Goal: Transaction & Acquisition: Purchase product/service

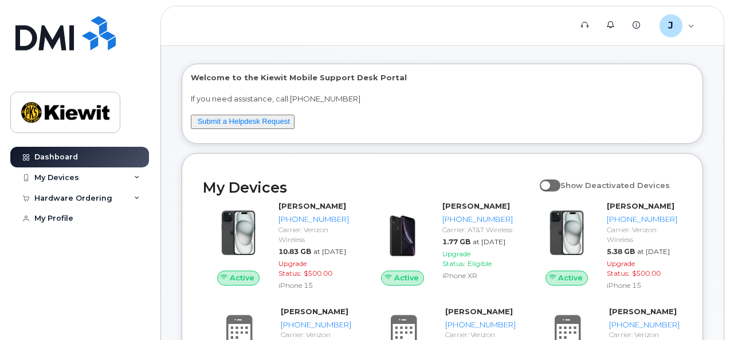
scroll to position [43, 0]
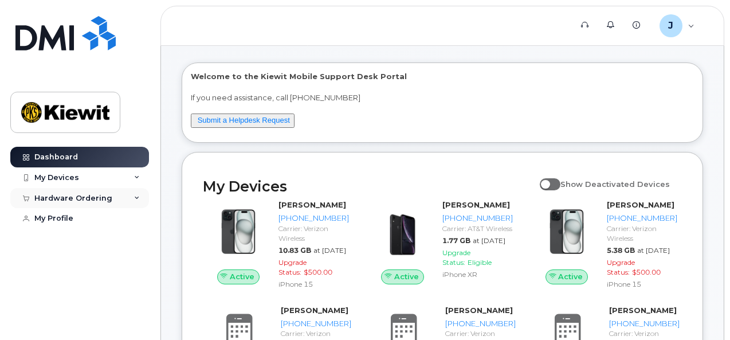
click at [134, 199] on icon at bounding box center [137, 198] width 6 height 6
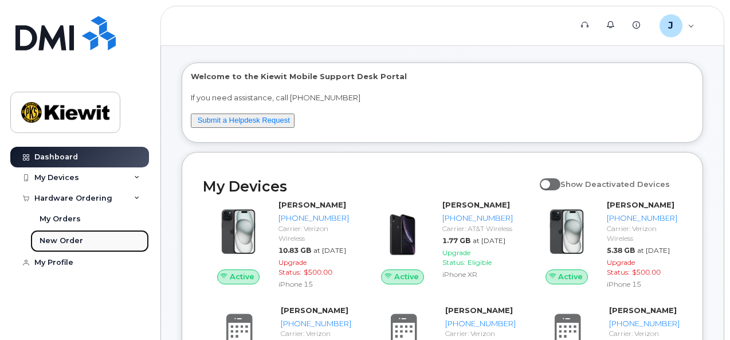
click at [64, 236] on div "New Order" at bounding box center [62, 241] width 44 height 10
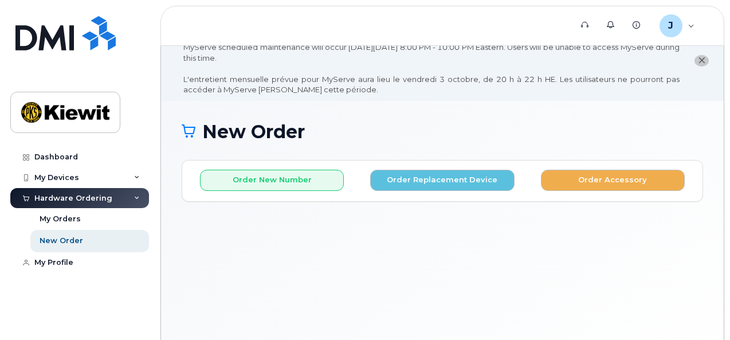
scroll to position [28, 0]
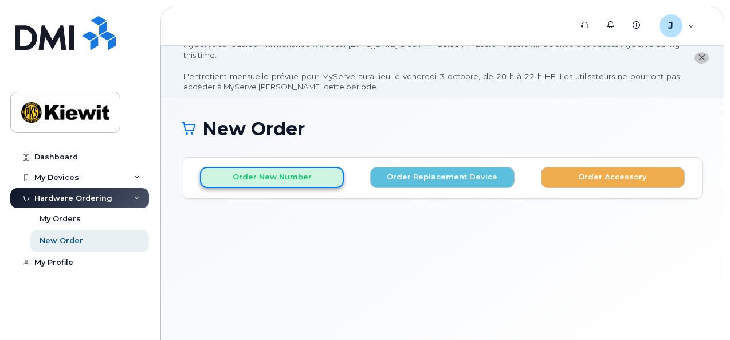
click at [299, 171] on button "Order New Number" at bounding box center [272, 177] width 144 height 21
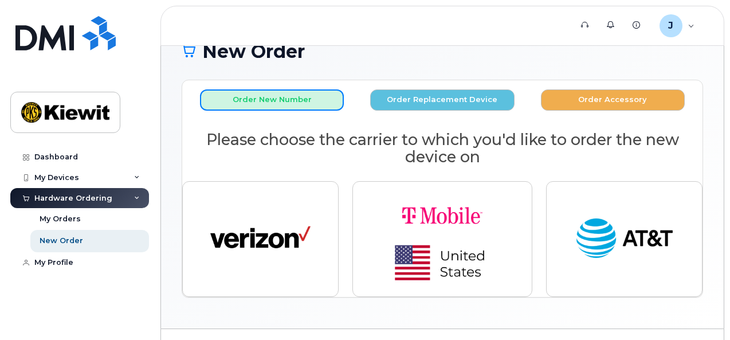
scroll to position [129, 0]
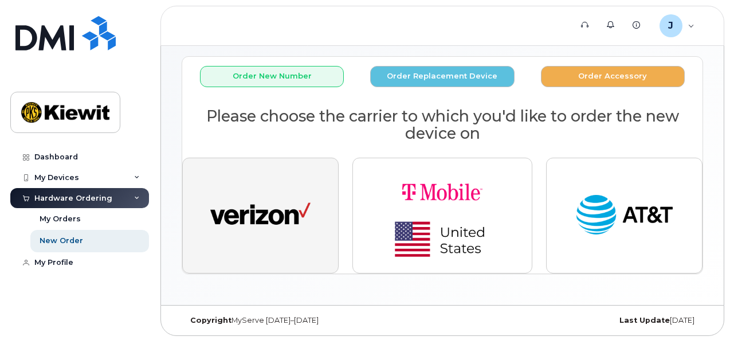
click at [295, 247] on button "button" at bounding box center [260, 216] width 156 height 116
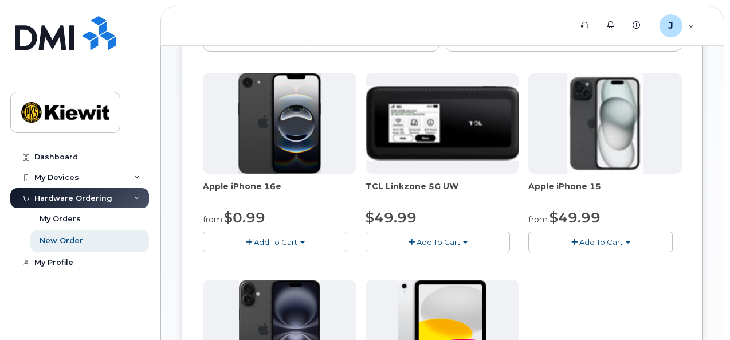
scroll to position [231, 0]
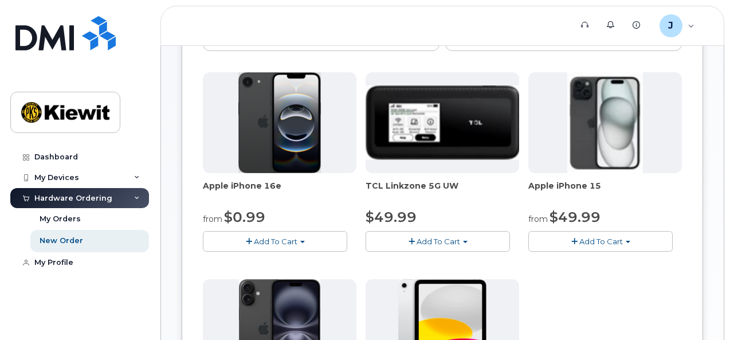
click at [262, 242] on span "Add To Cart" at bounding box center [276, 241] width 44 height 9
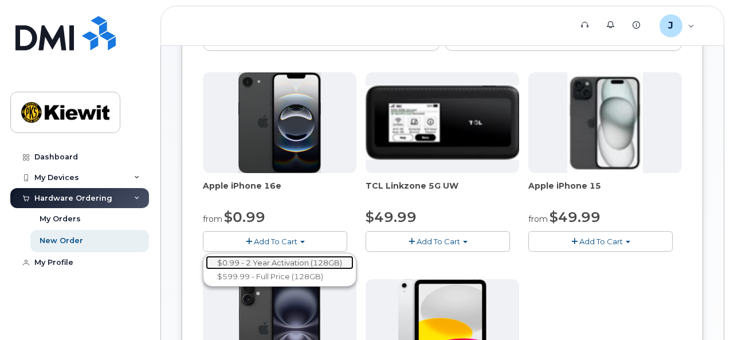
click at [306, 260] on link "$0.99 - 2 Year Activation (128GB)" at bounding box center [280, 263] width 148 height 14
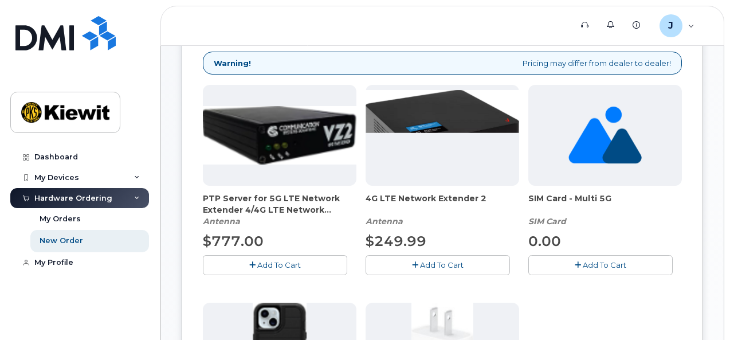
scroll to position [254, 0]
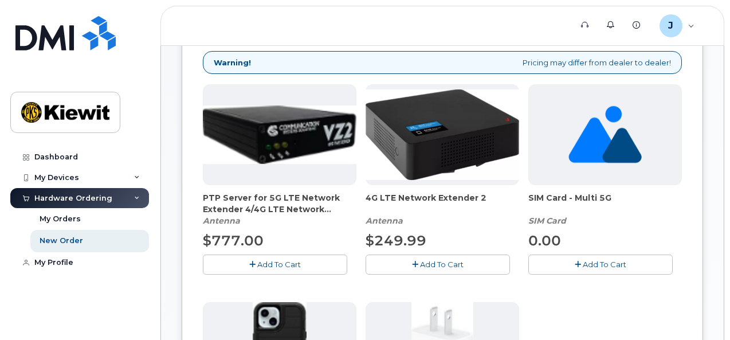
click at [528, 258] on button "Add To Cart" at bounding box center [600, 265] width 144 height 20
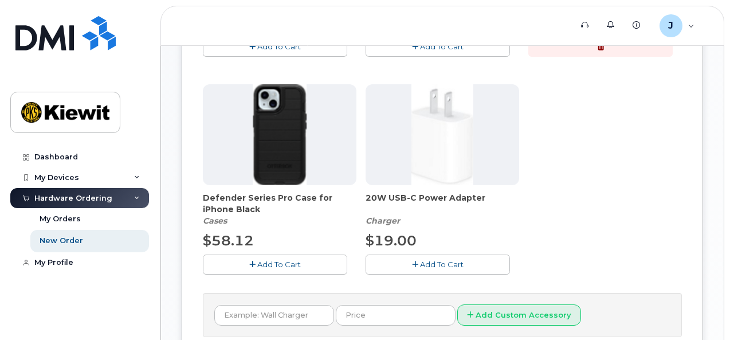
scroll to position [472, 0]
click at [260, 262] on span "Add To Cart" at bounding box center [279, 263] width 44 height 9
click at [420, 263] on span "Add To Cart" at bounding box center [442, 263] width 44 height 9
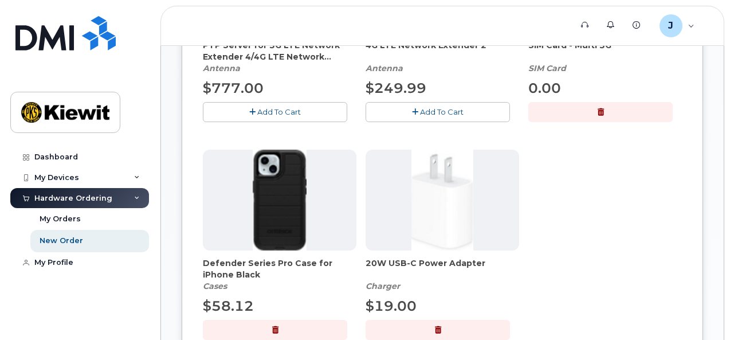
scroll to position [409, 0]
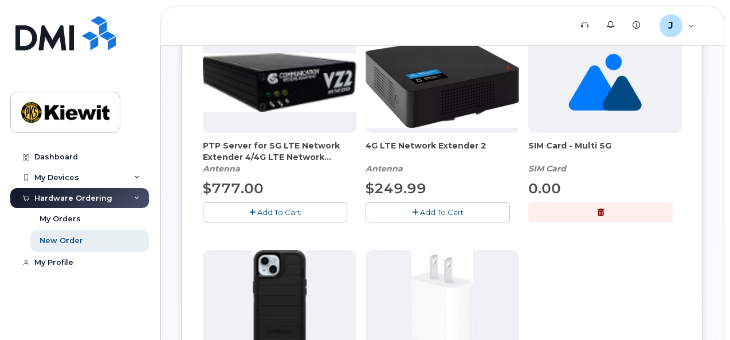
scroll to position [307, 0]
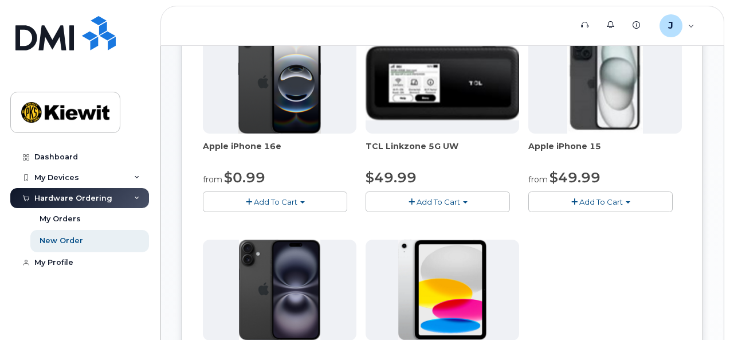
scroll to position [266, 0]
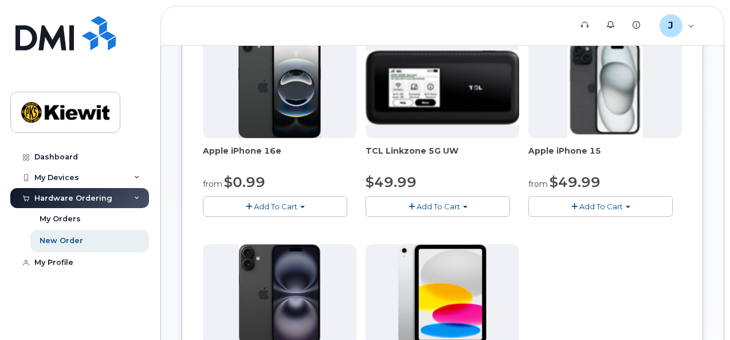
click at [253, 210] on button "Add To Cart" at bounding box center [275, 206] width 144 height 20
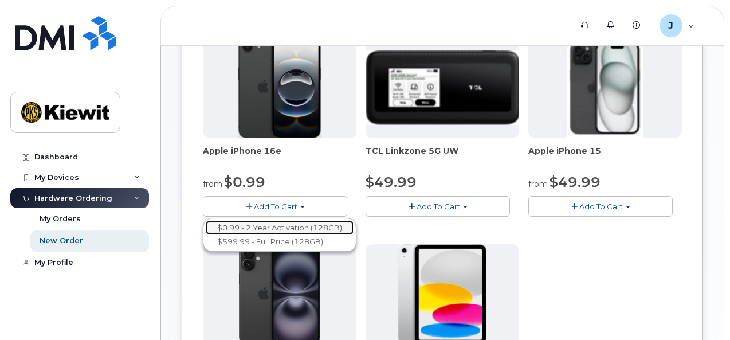
click at [268, 228] on link "$0.99 - 2 Year Activation (128GB)" at bounding box center [280, 228] width 148 height 14
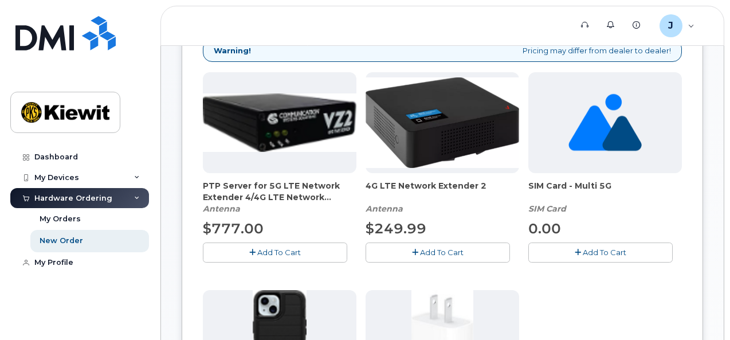
click at [528, 245] on button "Add To Cart" at bounding box center [600, 252] width 144 height 20
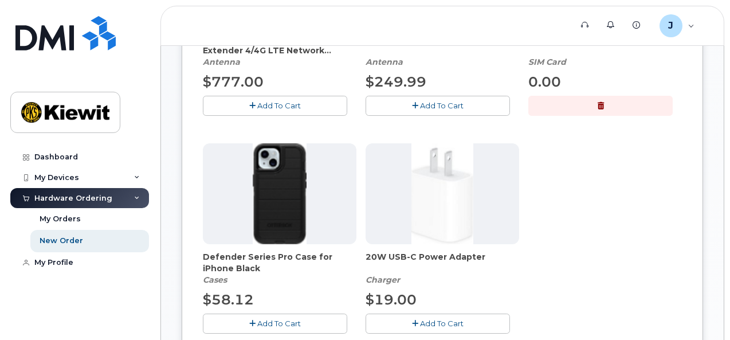
scroll to position [420, 0]
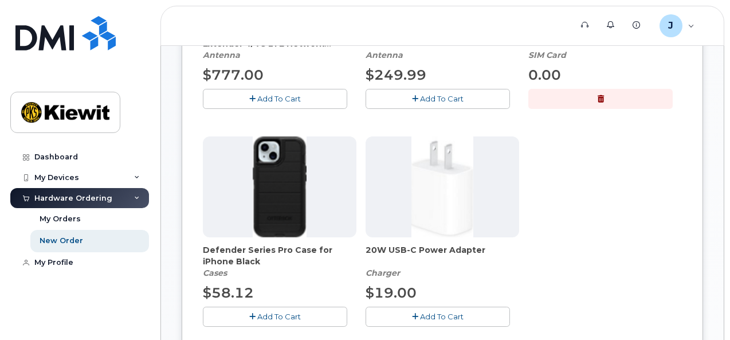
click at [257, 317] on span "Add To Cart" at bounding box center [279, 316] width 44 height 9
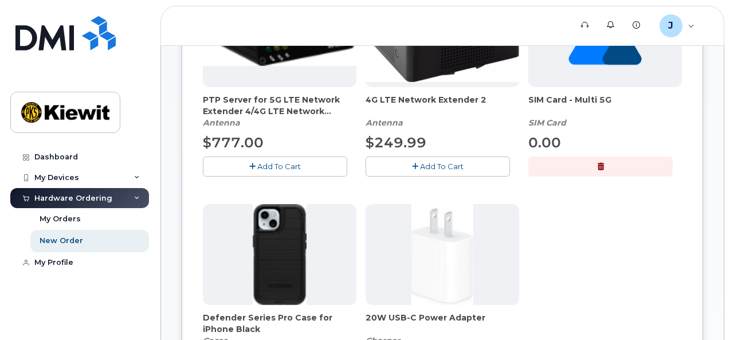
scroll to position [349, 0]
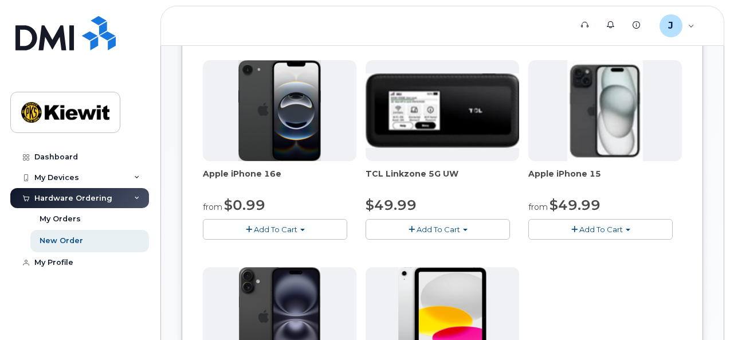
scroll to position [242, 0]
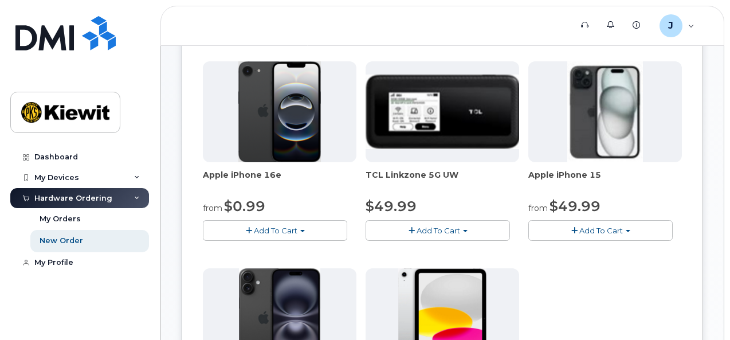
click at [254, 230] on span "Add To Cart" at bounding box center [276, 230] width 44 height 9
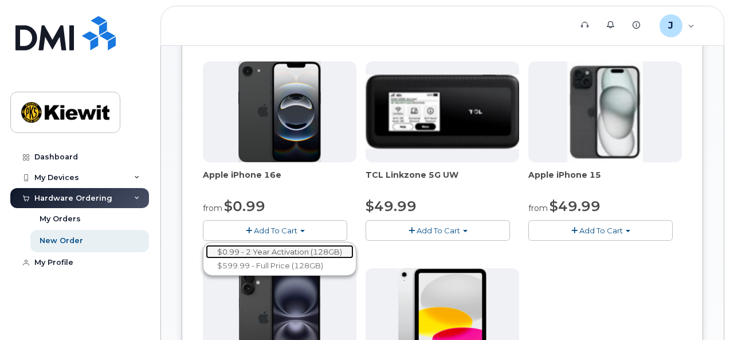
click at [256, 249] on link "$0.99 - 2 Year Activation (128GB)" at bounding box center [280, 252] width 148 height 14
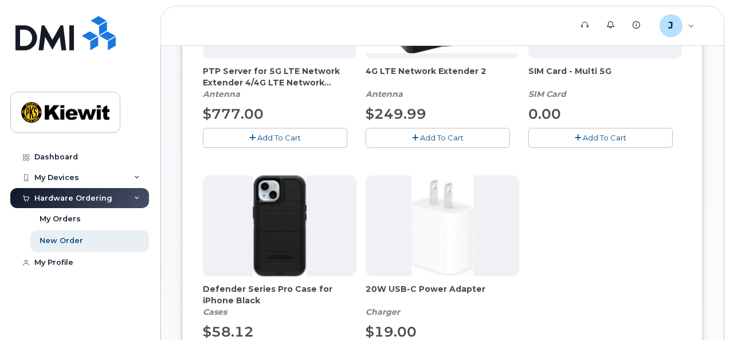
scroll to position [393, 0]
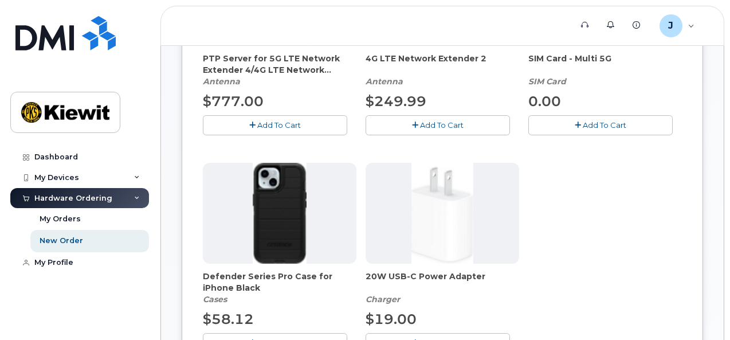
click at [528, 122] on button "Add To Cart" at bounding box center [600, 125] width 144 height 20
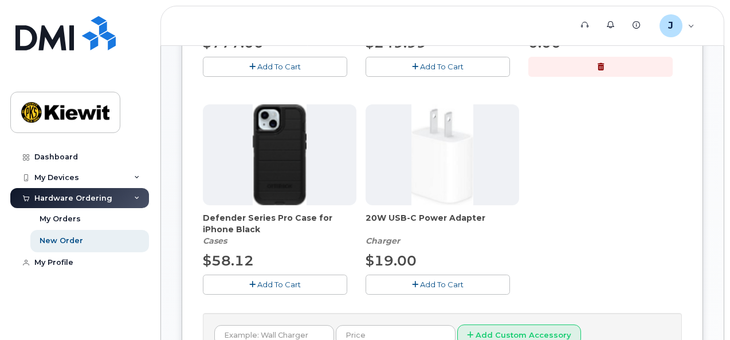
scroll to position [457, 0]
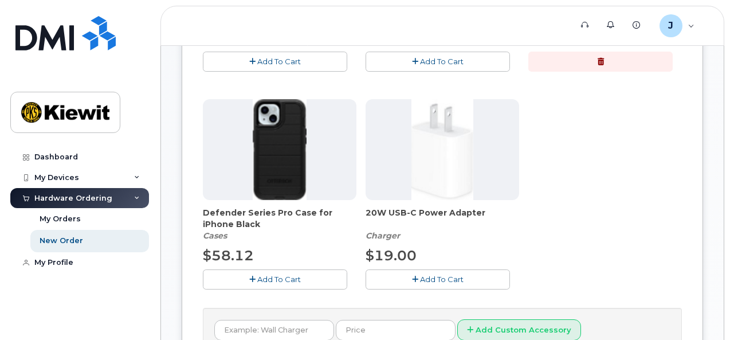
click at [261, 280] on span "Add To Cart" at bounding box center [279, 279] width 44 height 9
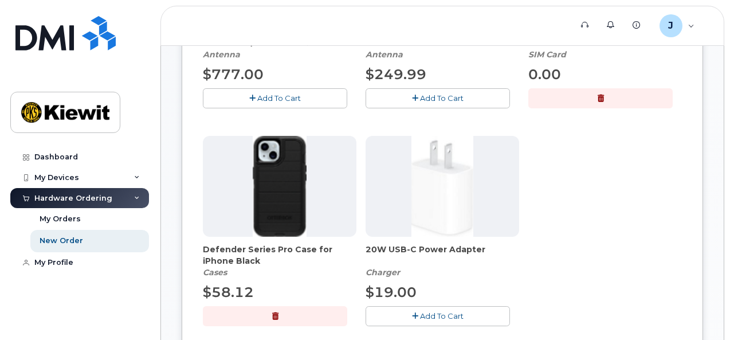
scroll to position [406, 0]
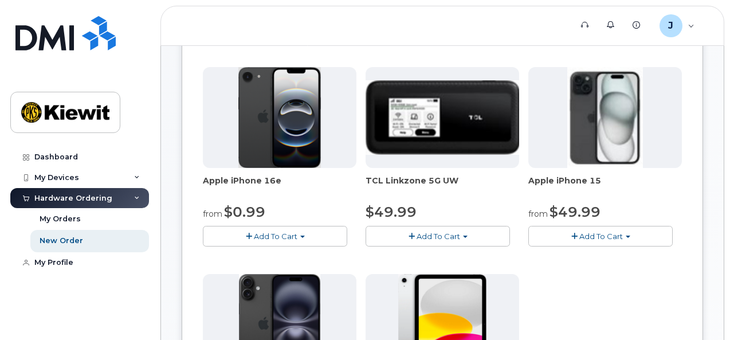
scroll to position [237, 0]
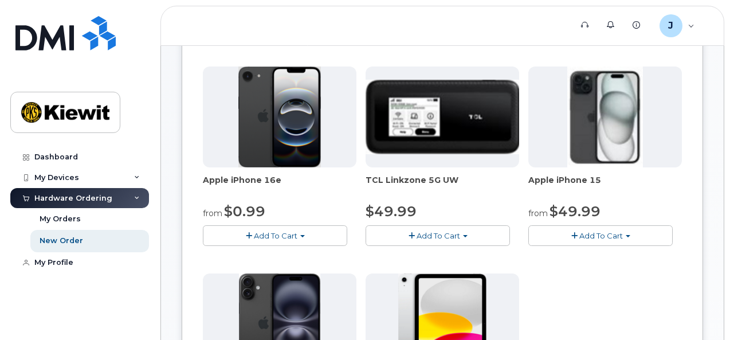
click at [279, 236] on button "Add To Cart" at bounding box center [275, 235] width 144 height 20
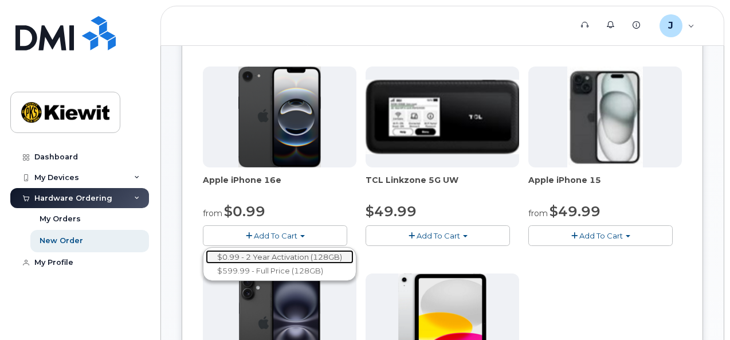
click at [273, 255] on link "$0.99 - 2 Year Activation (128GB)" at bounding box center [280, 257] width 148 height 14
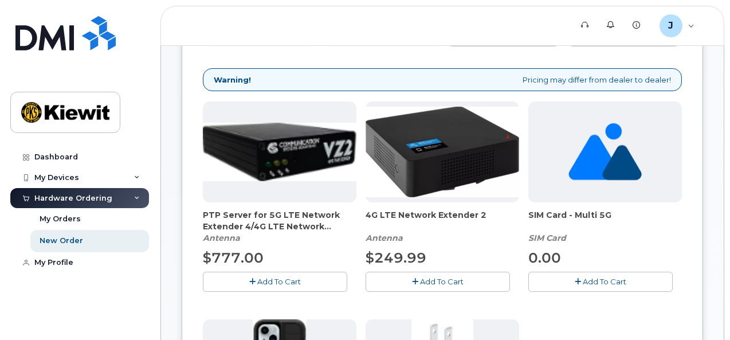
click at [575, 281] on icon "button" at bounding box center [578, 281] width 6 height 7
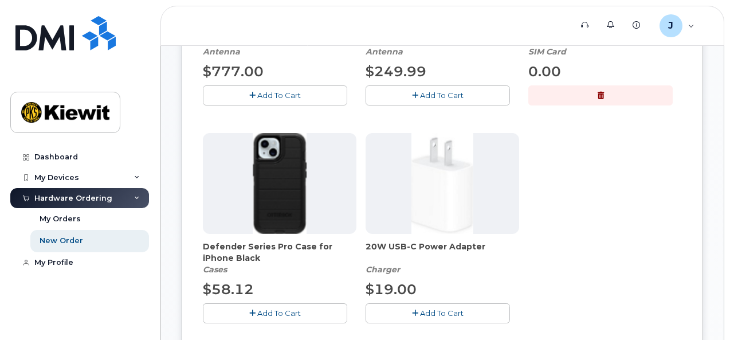
scroll to position [424, 0]
click at [265, 304] on button "Add To Cart" at bounding box center [275, 312] width 144 height 20
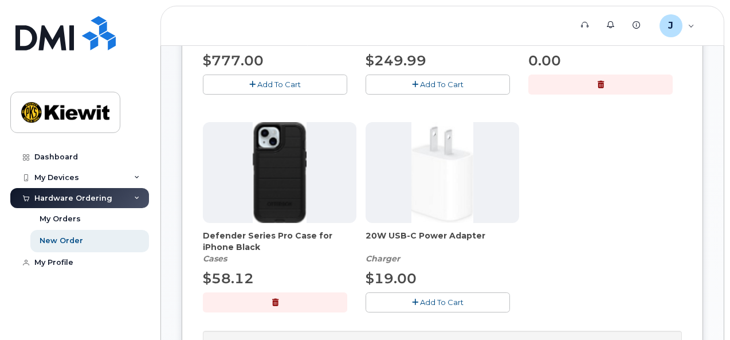
scroll to position [435, 0]
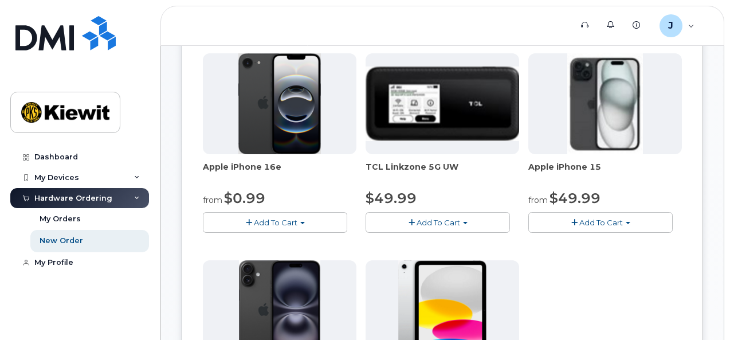
scroll to position [252, 0]
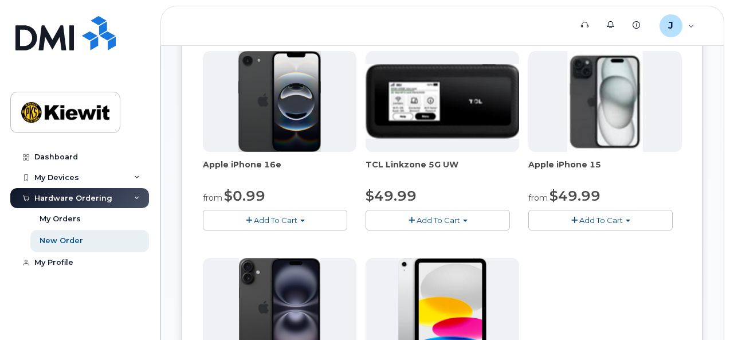
click at [284, 225] on button "Add To Cart" at bounding box center [275, 220] width 144 height 20
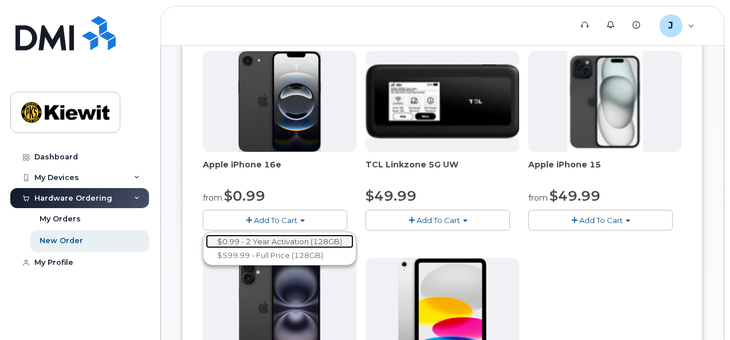
click at [281, 244] on link "$0.99 - 2 Year Activation (128GB)" at bounding box center [280, 241] width 148 height 14
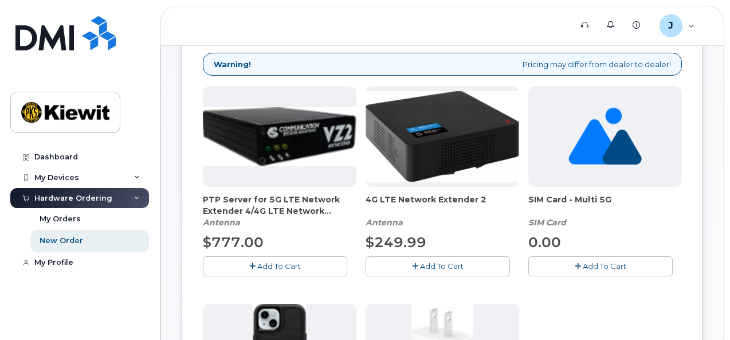
click at [583, 269] on span "Add To Cart" at bounding box center [605, 265] width 44 height 9
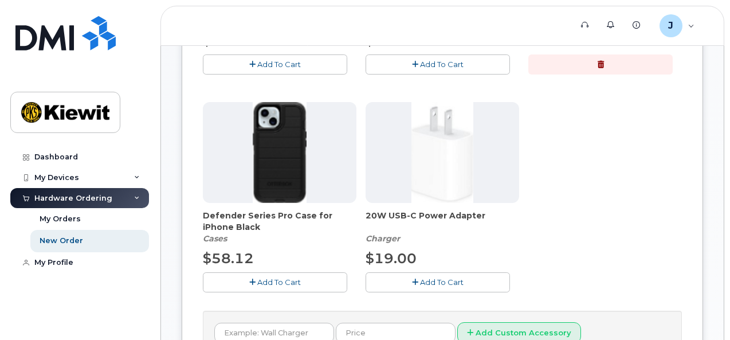
scroll to position [455, 0]
click at [257, 280] on span "Add To Cart" at bounding box center [279, 280] width 44 height 9
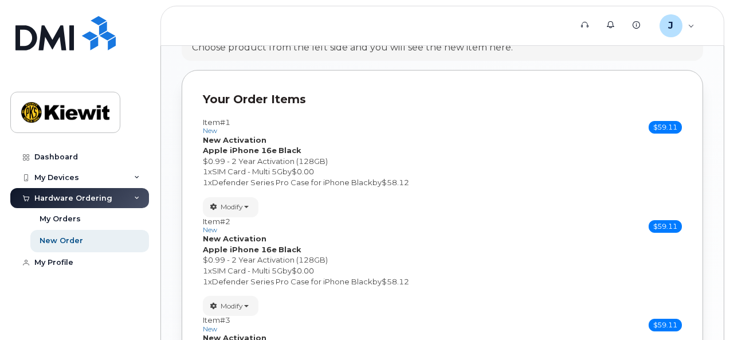
scroll to position [767, 0]
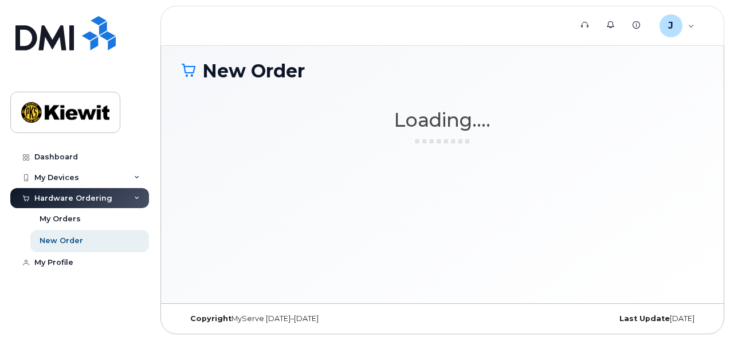
scroll to position [85, 0]
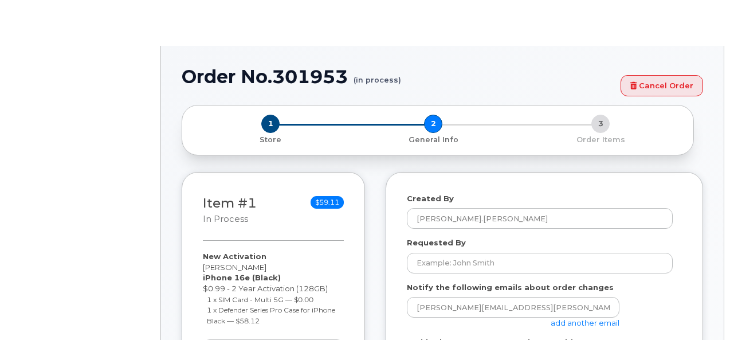
select select
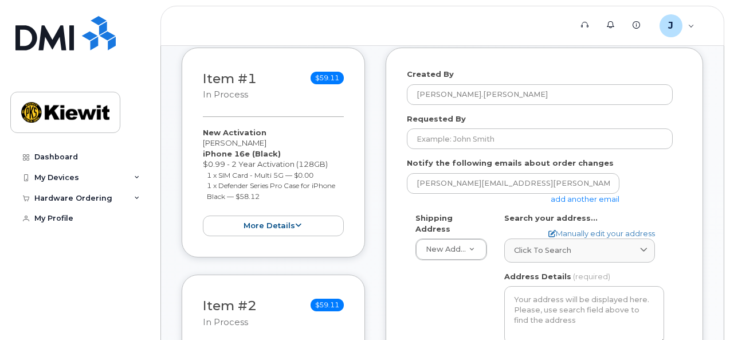
scroll to position [252, 0]
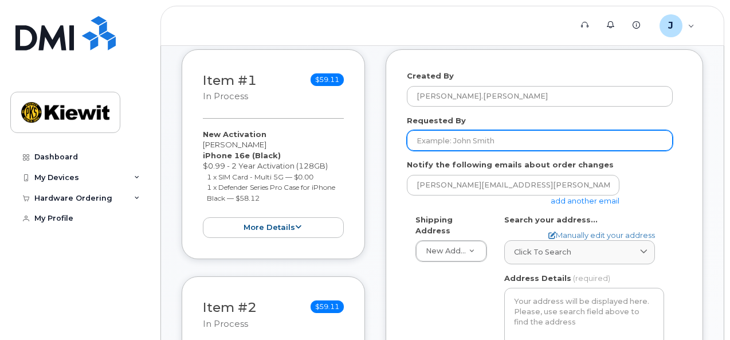
click at [471, 139] on input "Requested By" at bounding box center [540, 140] width 266 height 21
type input "[PERSON_NAME]"
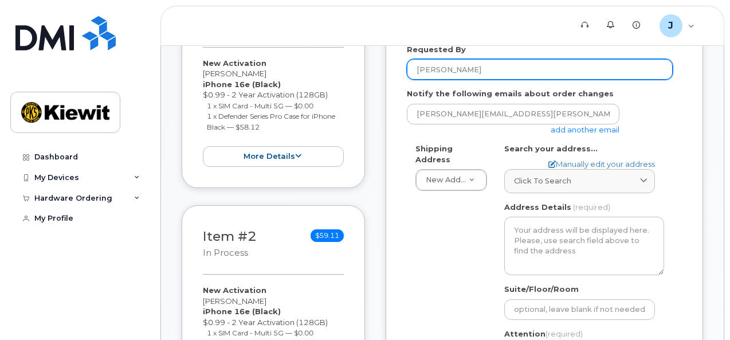
scroll to position [324, 0]
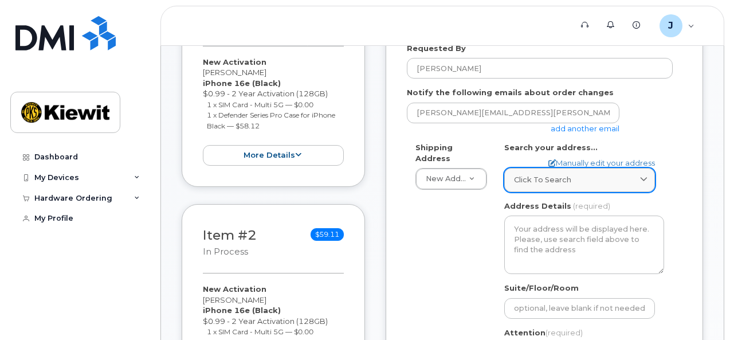
click at [533, 179] on span "Click to search" at bounding box center [542, 179] width 57 height 11
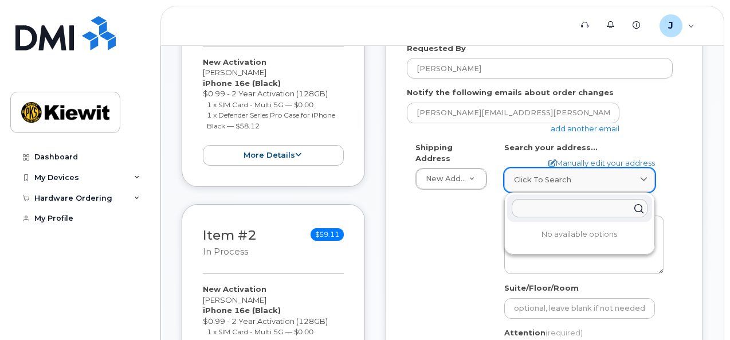
click at [533, 179] on span "Click to search" at bounding box center [542, 179] width 57 height 11
click at [496, 198] on div "AB Search your address... Manually edit your address Click to search No availab…" at bounding box center [584, 279] width 177 height 274
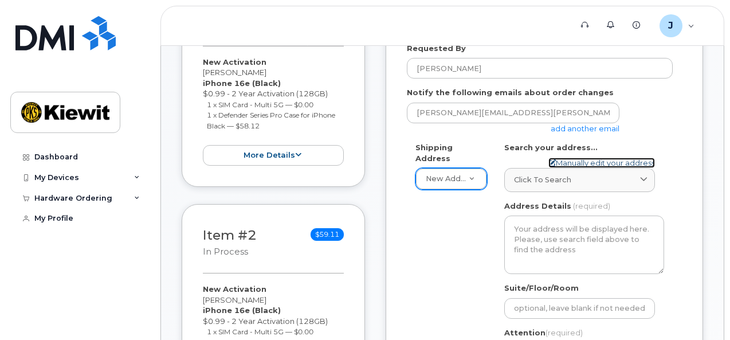
click at [563, 162] on link "Manually edit your address" at bounding box center [602, 163] width 107 height 11
select select
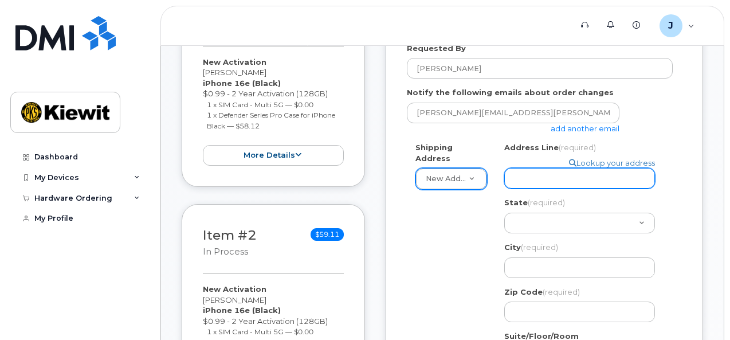
click at [537, 181] on input "Address Line (required)" at bounding box center [579, 178] width 151 height 21
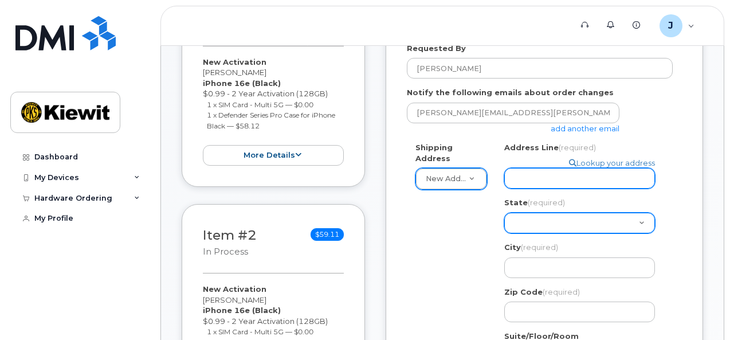
type input "[STREET_ADDRESS]"
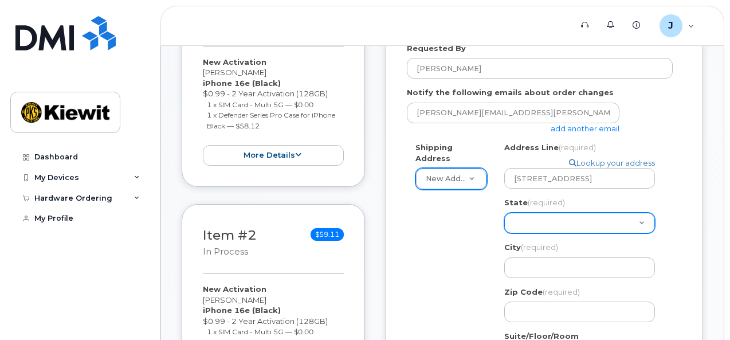
select select "NV"
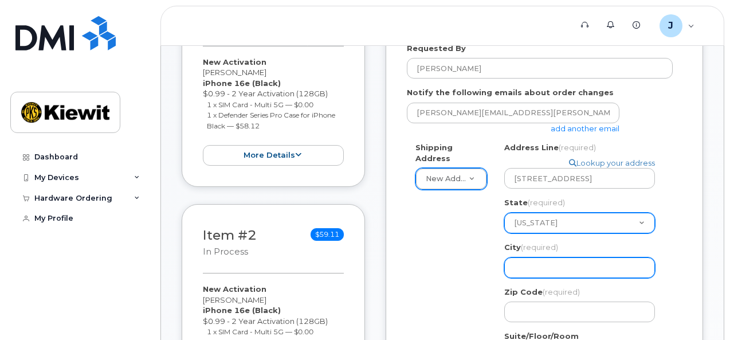
type input "Fernley"
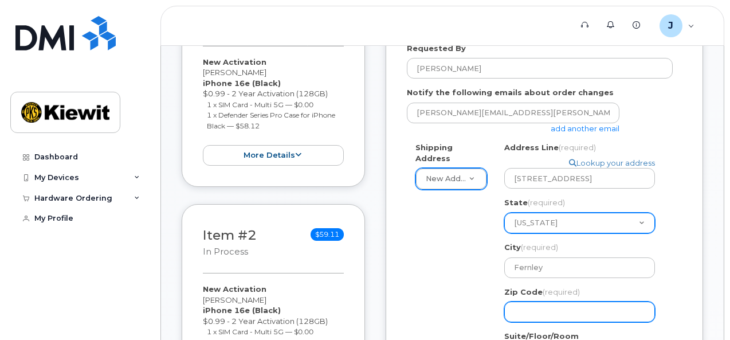
type input "89408"
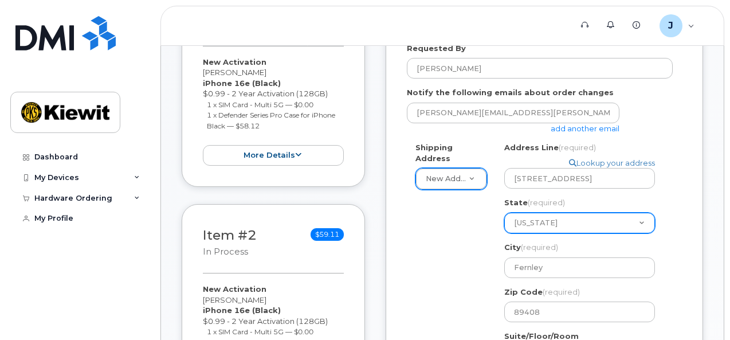
type input "[PERSON_NAME]"
type input "4302168904"
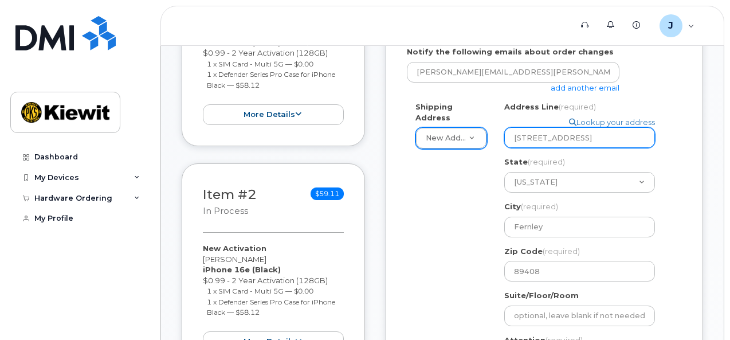
scroll to position [365, 0]
click at [622, 135] on input "[STREET_ADDRESS]" at bounding box center [579, 137] width 151 height 21
select select
type input "12550 Sagehen Creek Road, ernley, NV, 89408, USA"
select select
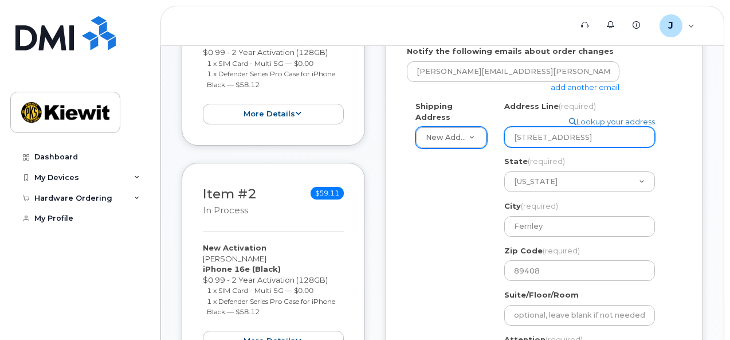
type input "12550 Sagehen Creek Road, rnley, NV, 89408, USA"
select select
type input "12550 Sagehen Creek Road, nley, NV, 89408, USA"
select select
type input "12550 Sagehen Creek Road, ley, NV, 89408, USA"
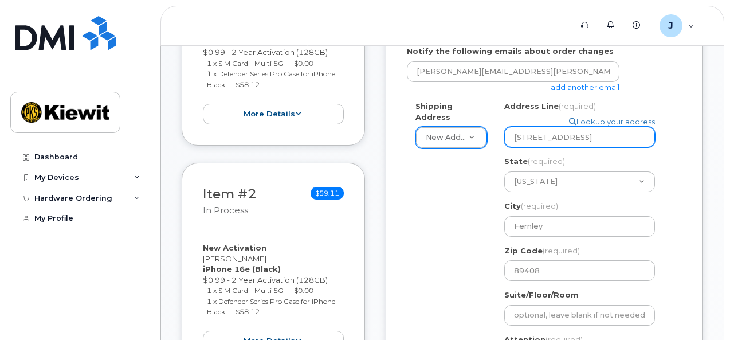
select select
type input "12550 Sagehen Creek Road, ey, NV, 89408, USA"
select select
type input "12550 Sagehen Creek Road, y, NV, 89408, USA"
select select
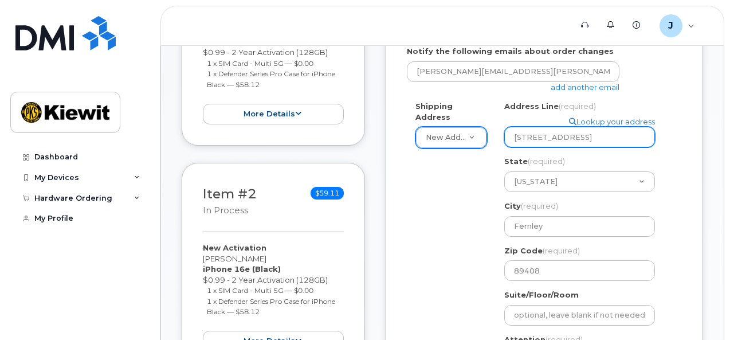
type input "12550 Sagehen Creek Road, , NV, 89408, USA"
select select
type input "12550 Sagehen Creek Road, NV, 89408, USA"
select select
type input "12550 Sagehen Creek Road, NV, 89408, USA"
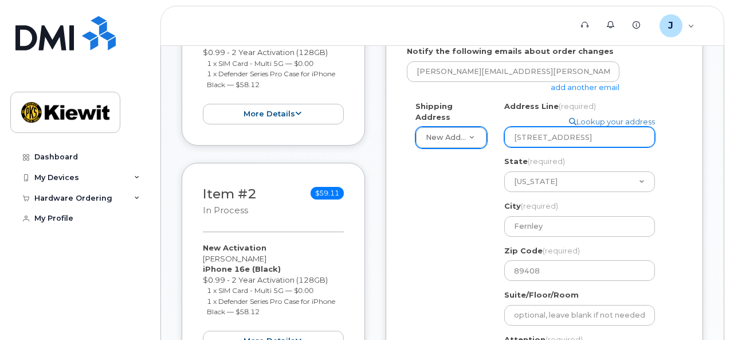
select select
type input "12550 Sagehen Creek Road, V, 89408, USA"
select select
type input "12550 Sagehen Creek Road, , 89408, USA"
select select
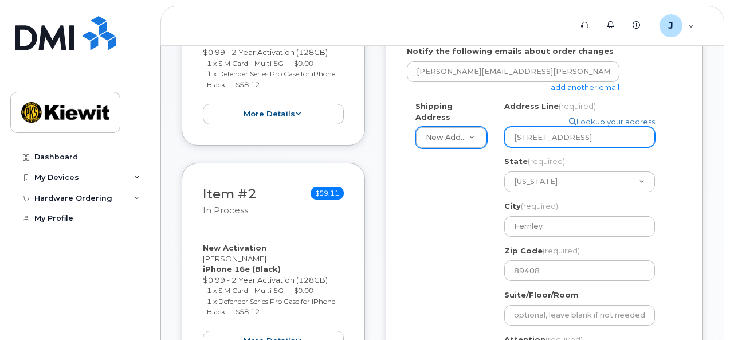
type input "12550 Sagehen Creek Road, 89408, USA"
select select
type input "12550 Sagehen Creek Road, 89408, USA"
select select
type input "12550 Sagehen Creek Road, 9408, USA"
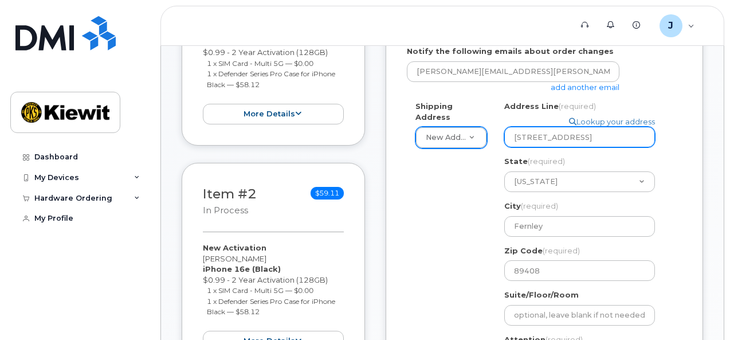
select select
type input "12550 Sagehen Creek Road, 408, USA"
select select
type input "12550 Sagehen Creek Road, 08, USA"
select select
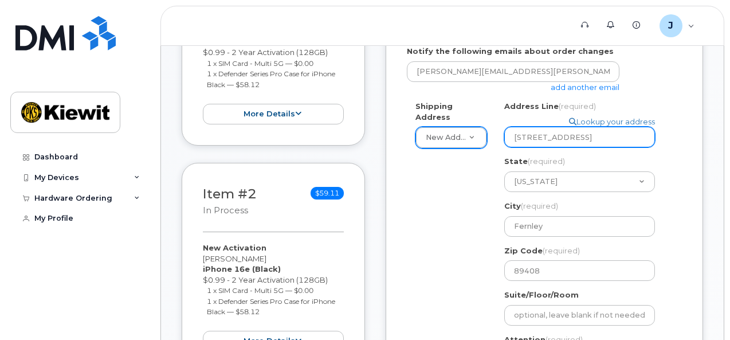
type input "12550 Sagehen Creek Road, 8, USA"
select select
type input "12550 Sagehen Creek Road, , USA"
select select
type input "12550 Sagehen Creek Road, USA"
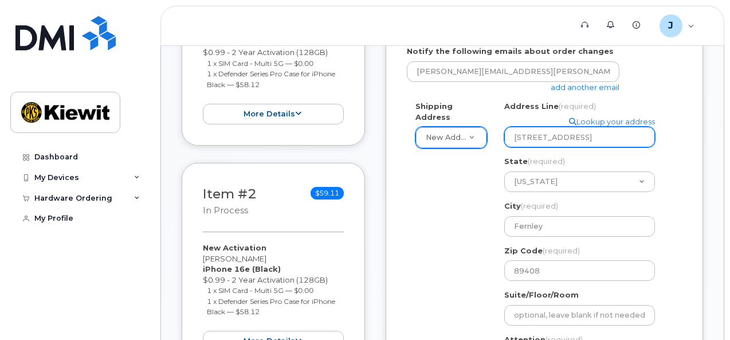
select select
type input "12550 Sagehen Creek Road, USA"
select select
type input "12550 Sagehen Creek Road, SA"
select select
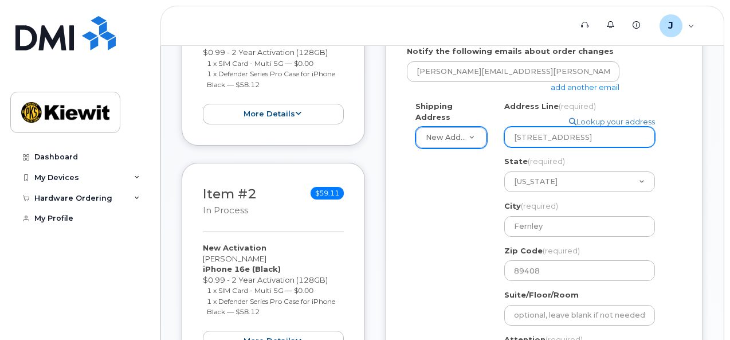
type input "12550 Sagehen Creek Road, A"
select select
type input "12550 Sagehen Creek Road,"
select select
type input "12550 Sagehen Creek Road"
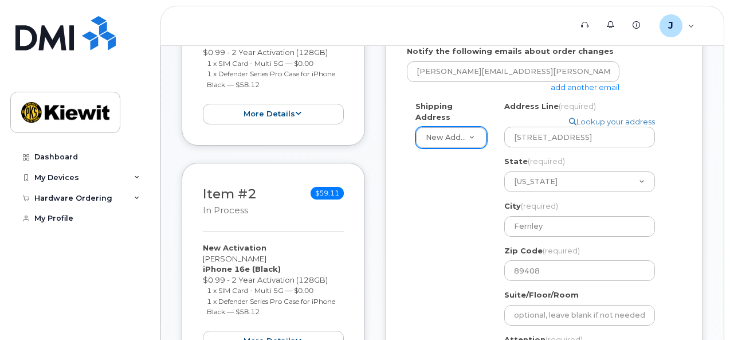
click at [486, 162] on div "Shipping Address New Address New Address NV Fernley Search your address... Manu…" at bounding box center [540, 262] width 266 height 322
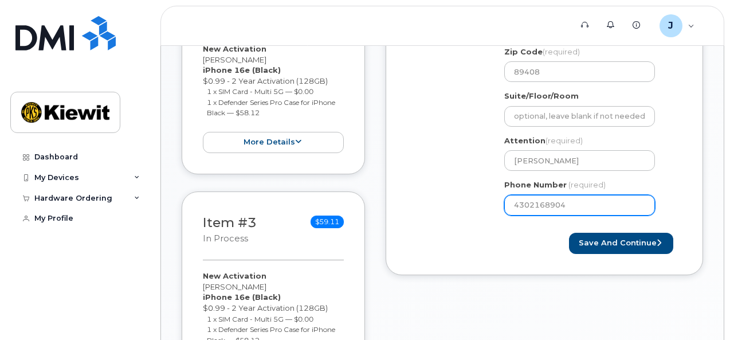
scroll to position [565, 0]
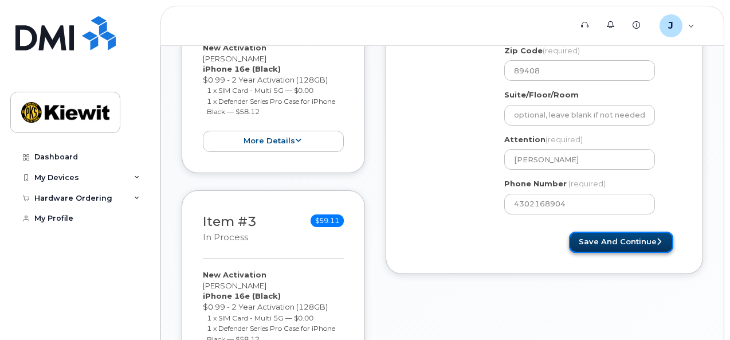
click at [593, 244] on button "Save and Continue" at bounding box center [621, 242] width 104 height 21
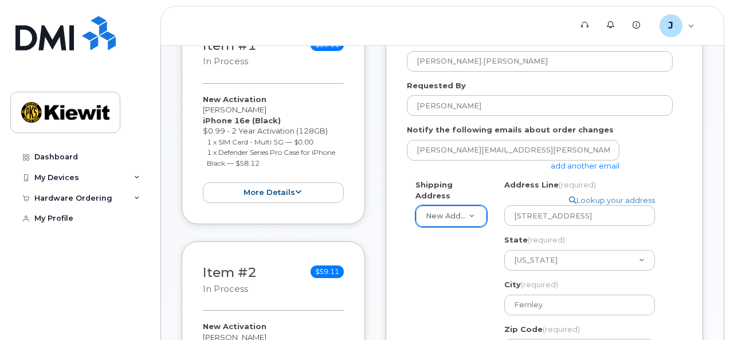
scroll to position [296, 0]
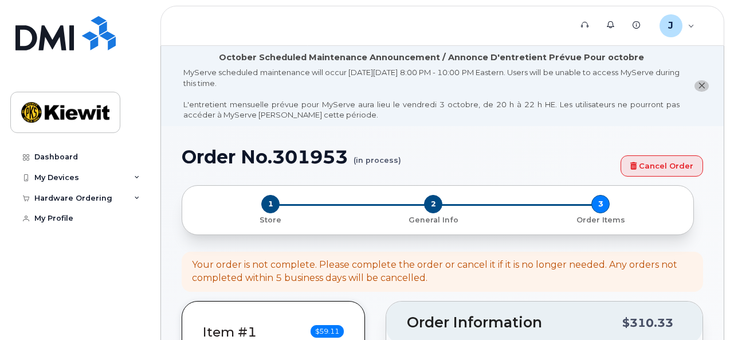
select select
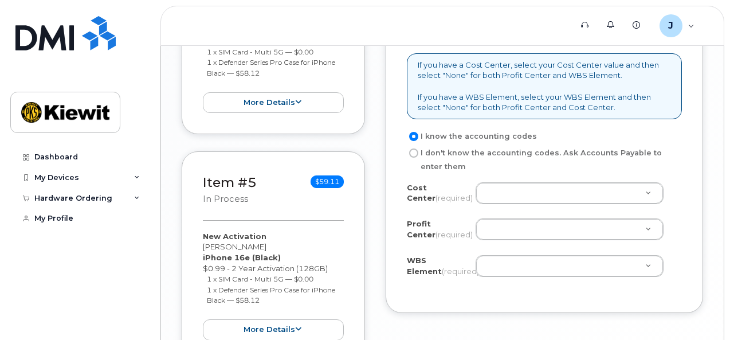
scroll to position [1072, 0]
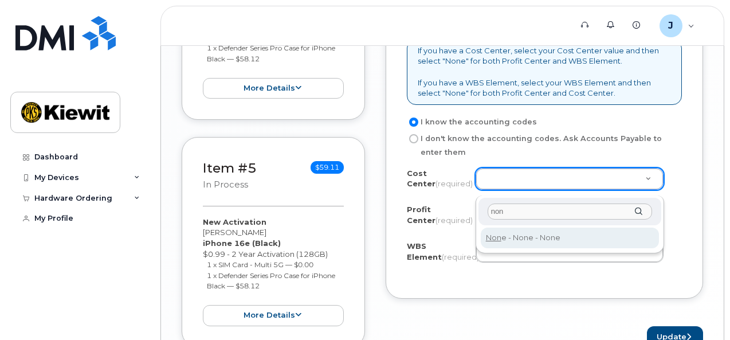
type input "non"
type input "None"
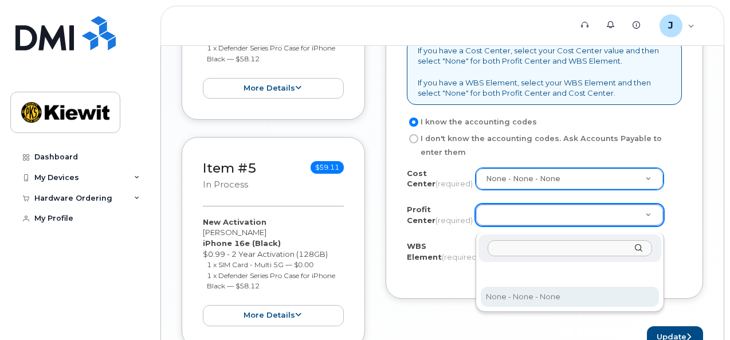
select select "None"
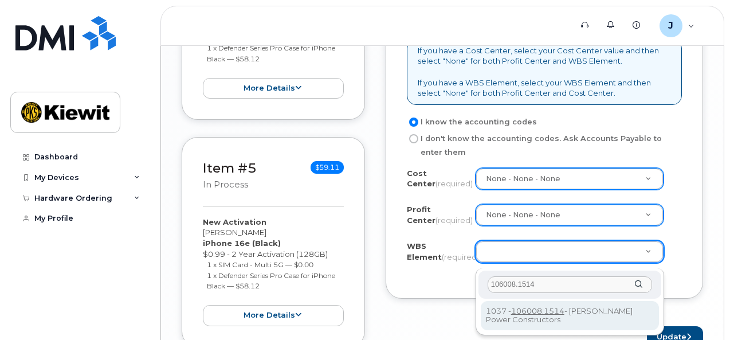
type input "106008.1514"
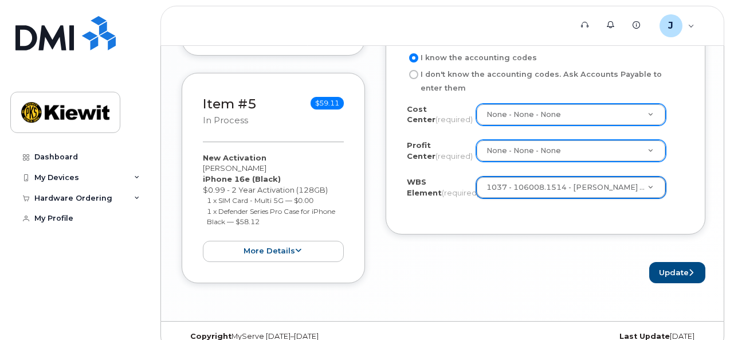
scroll to position [1137, 0]
click at [676, 278] on button "Update" at bounding box center [677, 271] width 56 height 21
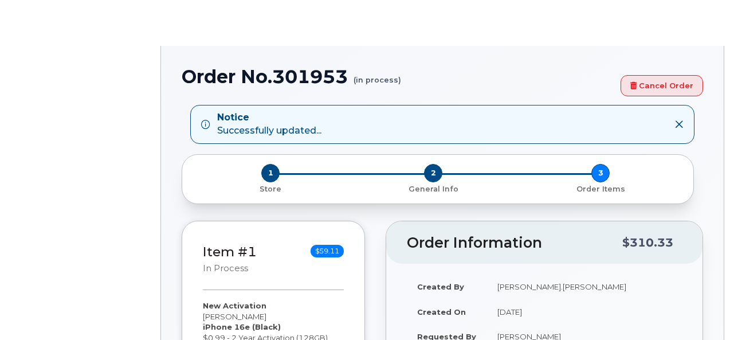
type input "2155675"
select select
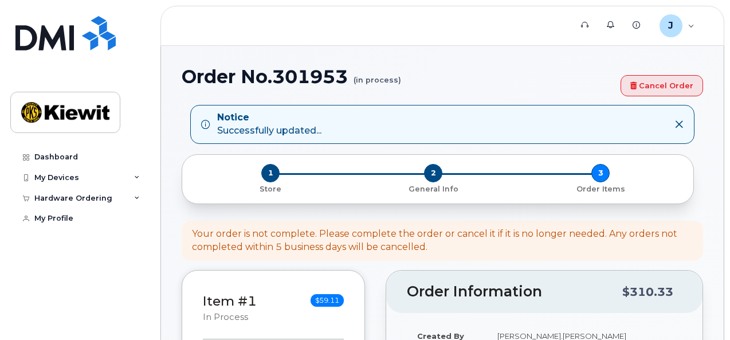
type input "12550 ([GEOGRAPHIC_DATA], [GEOGRAPHIC_DATA])"
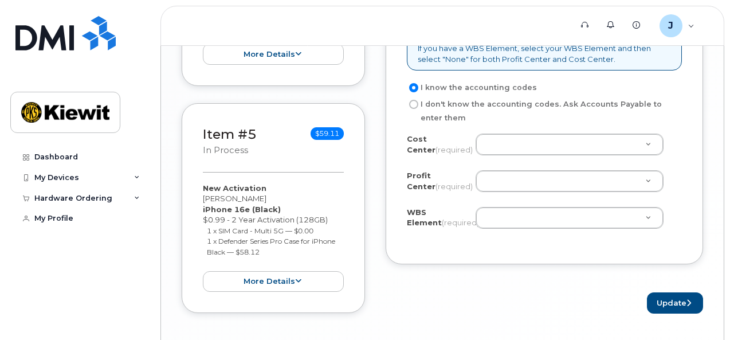
scroll to position [1157, 0]
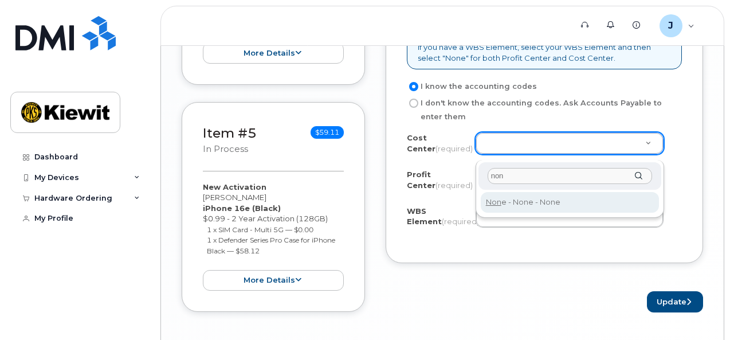
type input "non"
type input "None"
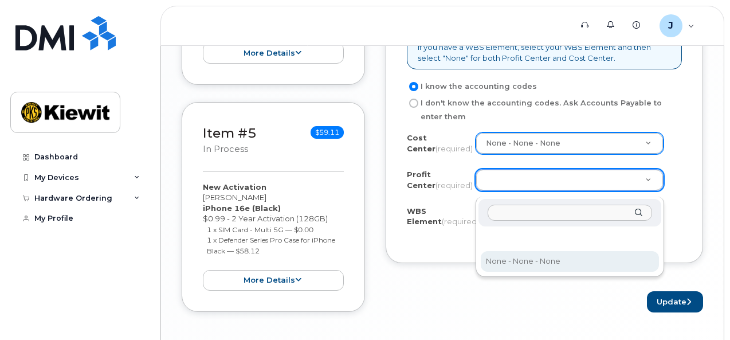
select select "None"
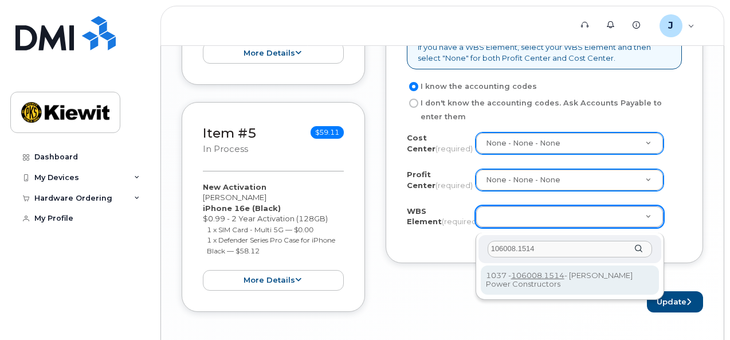
type input "106008.1514"
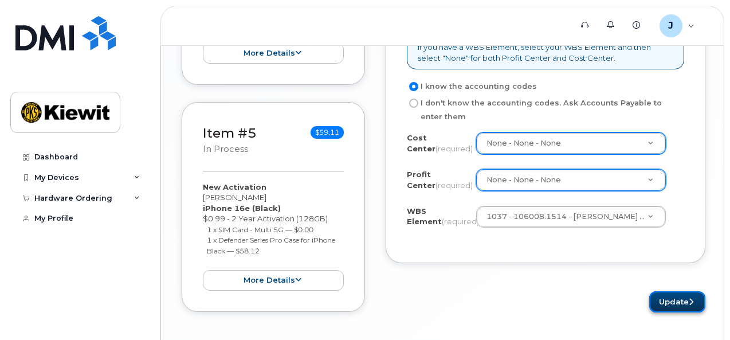
click at [655, 308] on button "Update" at bounding box center [677, 301] width 56 height 21
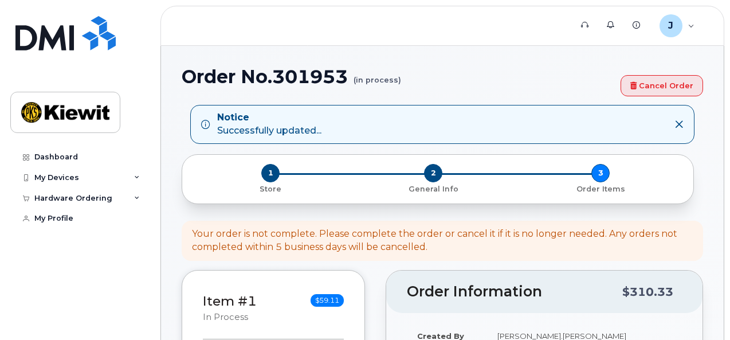
select select
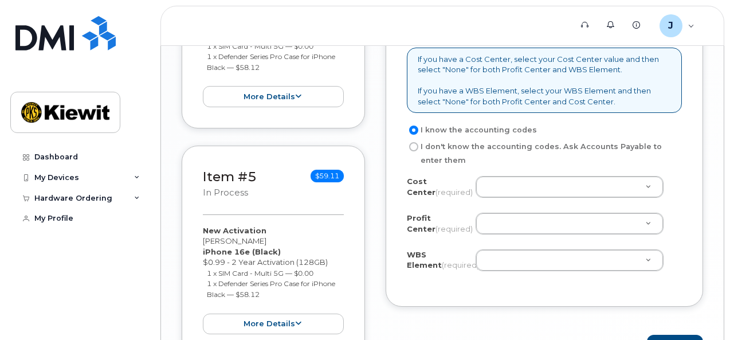
scroll to position [1114, 0]
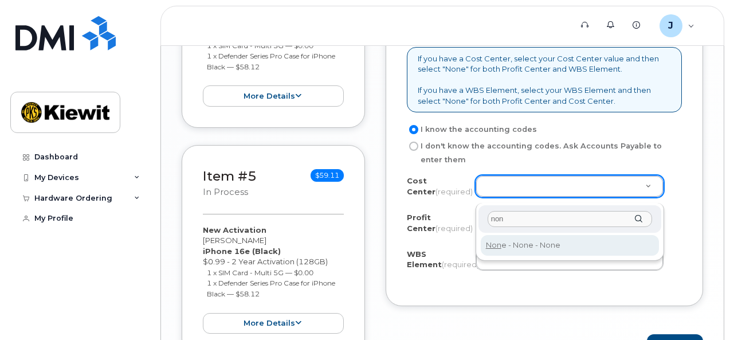
type input "non"
type input "None"
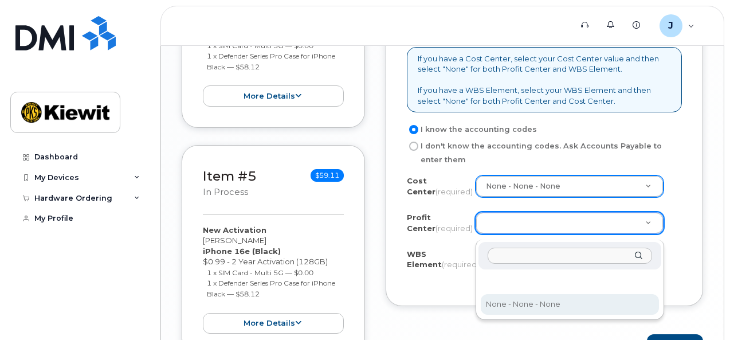
select select "None"
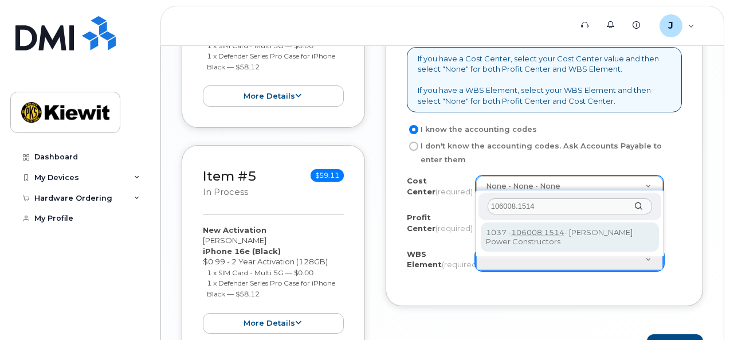
type input "106008.1514"
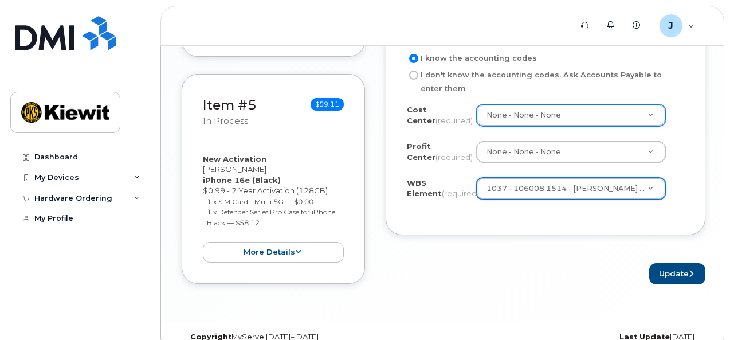
scroll to position [1197, 0]
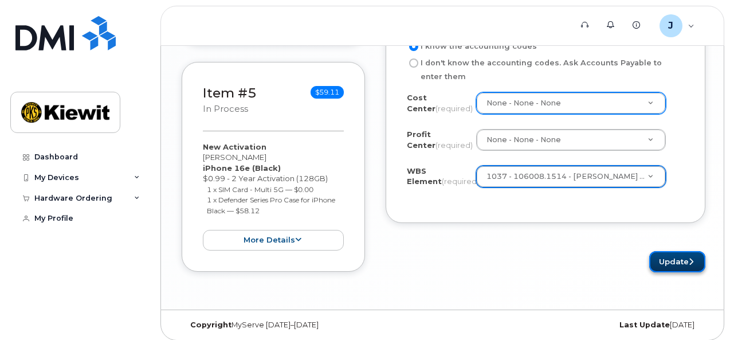
click at [651, 266] on button "Update" at bounding box center [677, 261] width 56 height 21
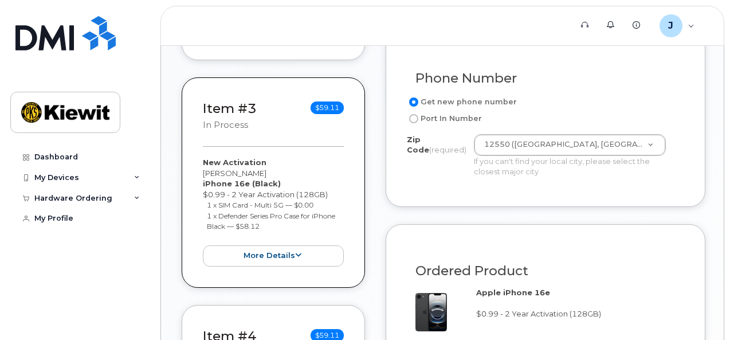
scroll to position [725, 0]
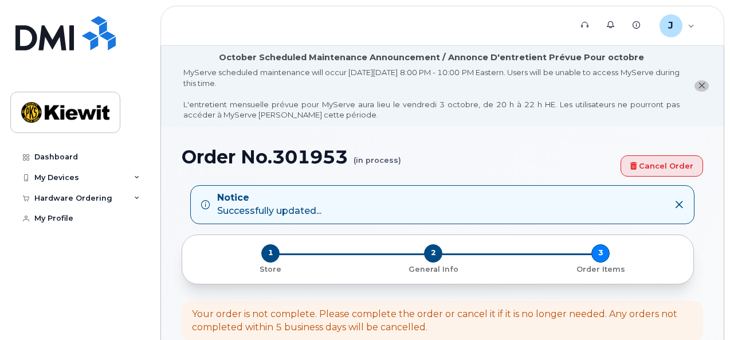
select select
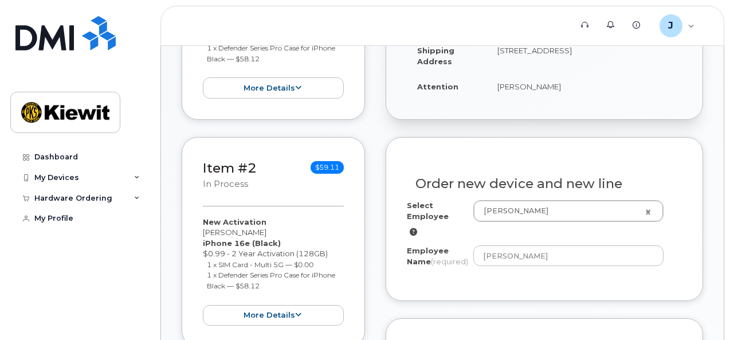
scroll to position [396, 0]
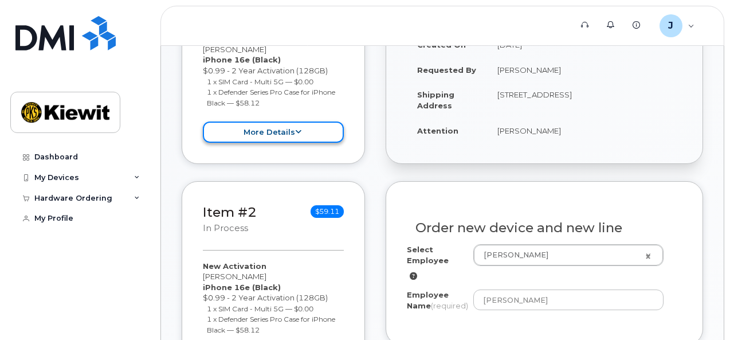
click at [295, 138] on button "more details" at bounding box center [273, 132] width 141 height 21
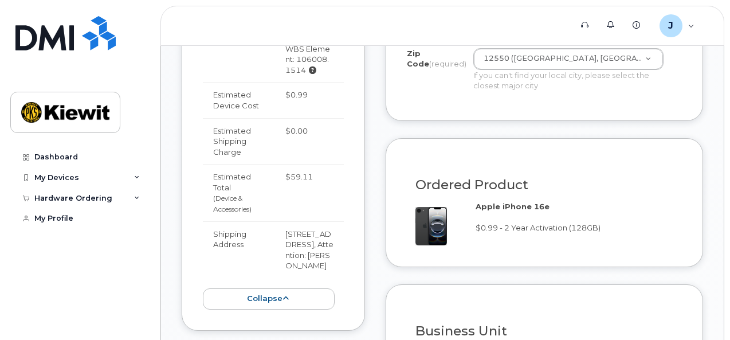
scroll to position [812, 0]
click at [279, 289] on button "collapse" at bounding box center [269, 299] width 132 height 21
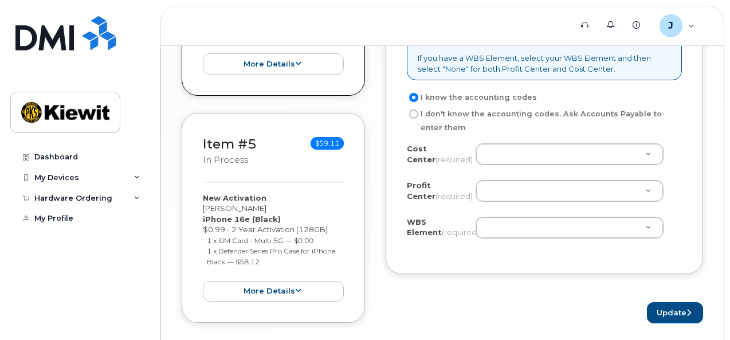
scroll to position [1197, 0]
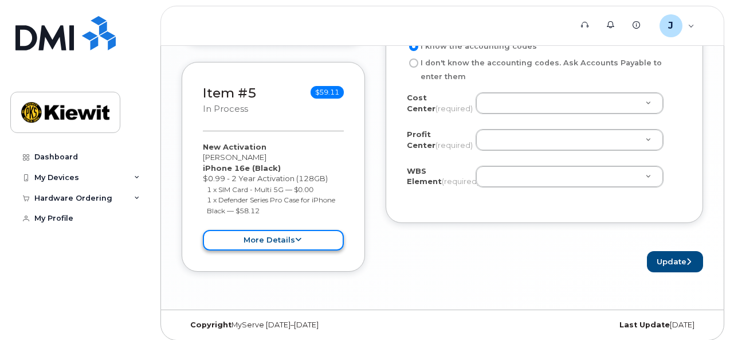
click at [281, 242] on button "more details" at bounding box center [273, 240] width 141 height 21
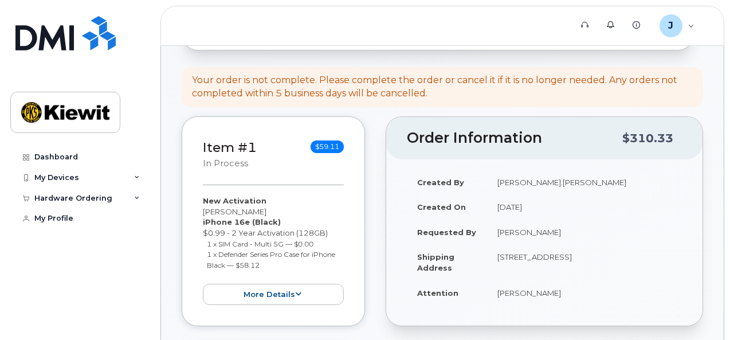
scroll to position [233, 0]
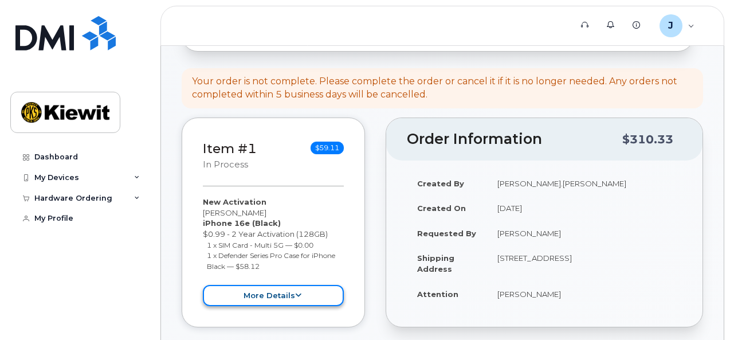
click at [266, 287] on button "more details" at bounding box center [273, 295] width 141 height 21
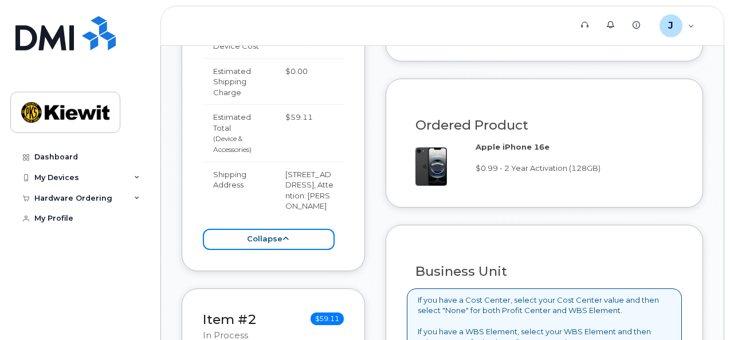
click at [289, 229] on button "collapse" at bounding box center [269, 239] width 132 height 21
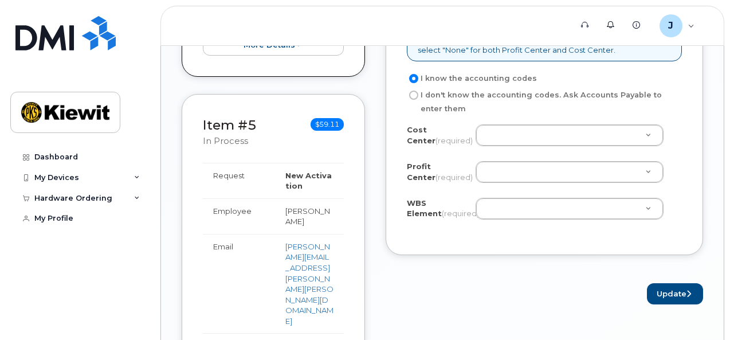
scroll to position [1165, 0]
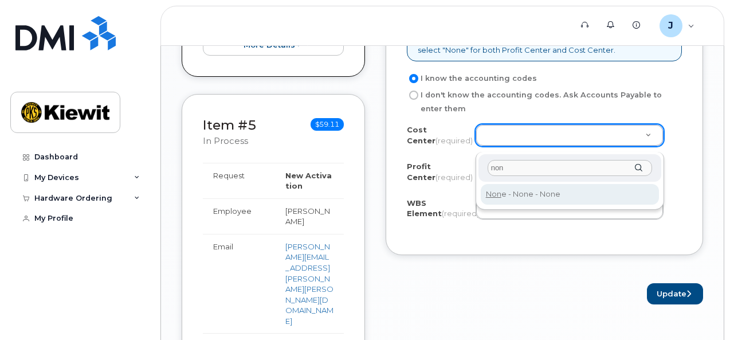
type input "non"
type input "None"
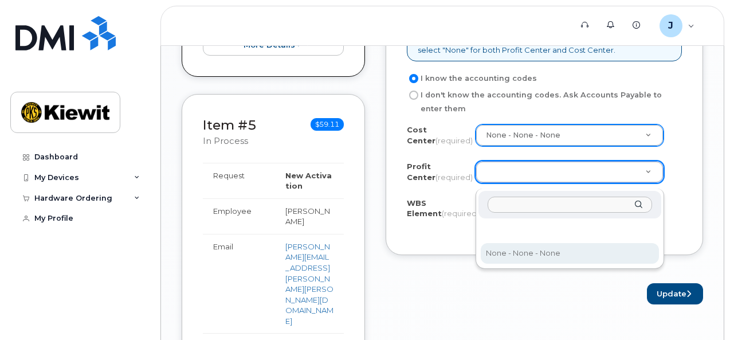
select select "None"
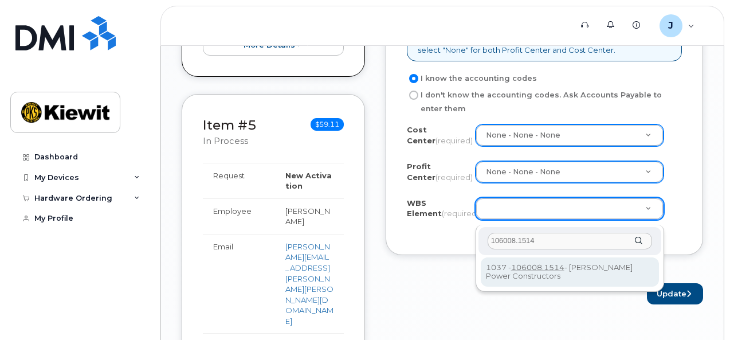
type input "106008.1514"
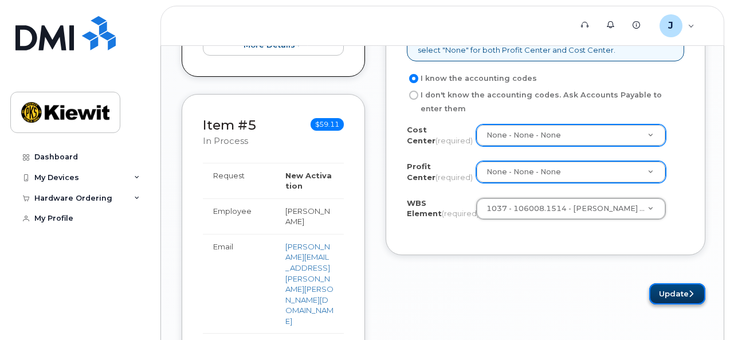
click at [657, 296] on button "Update" at bounding box center [677, 293] width 56 height 21
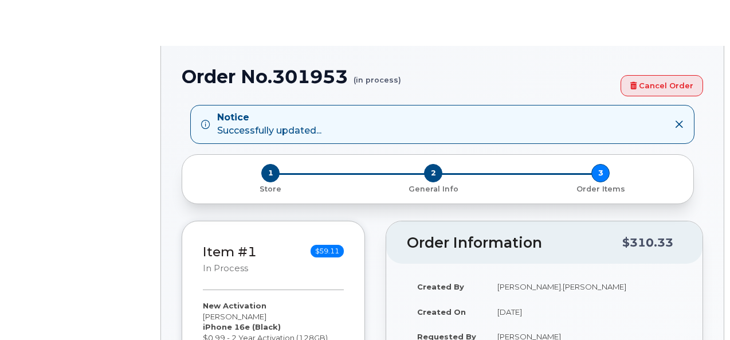
radio input "true"
type input "2155675"
select select
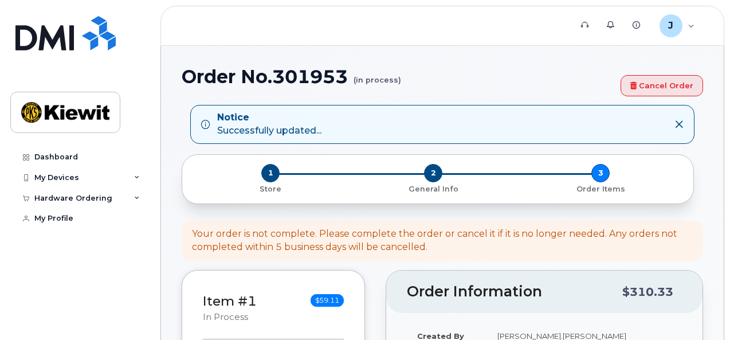
type input "12550 ([GEOGRAPHIC_DATA], [GEOGRAPHIC_DATA])"
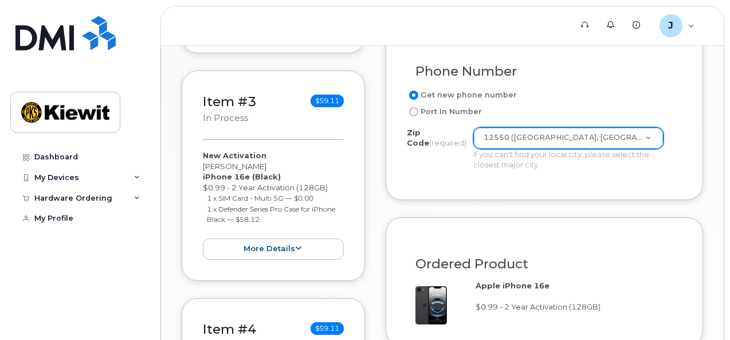
scroll to position [733, 0]
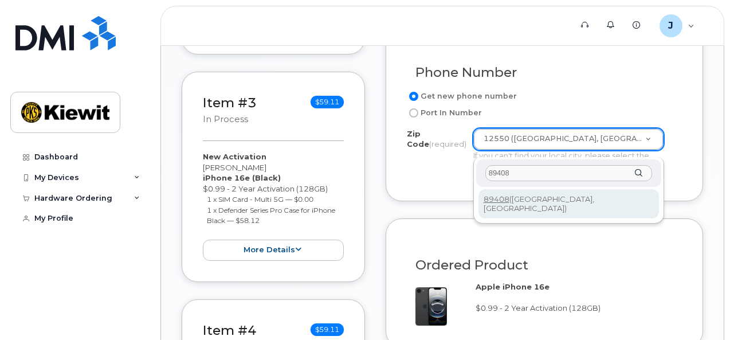
type input "89408"
type input "89408 ([GEOGRAPHIC_DATA], [GEOGRAPHIC_DATA])"
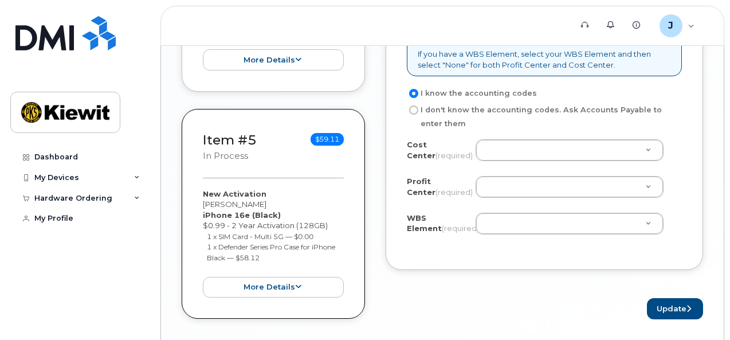
scroll to position [1151, 0]
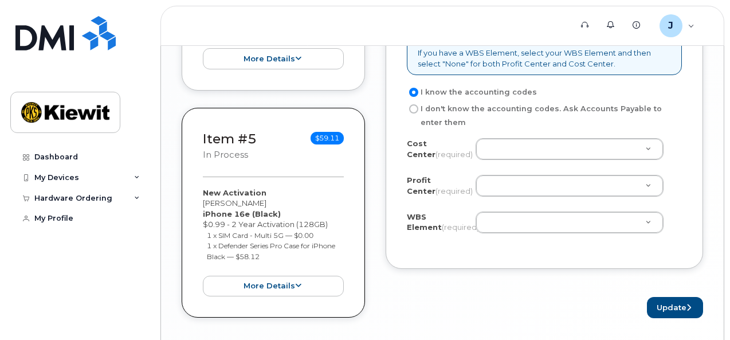
click at [532, 140] on div "I know the accounting codes I don't know the accounting codes. Ask Accounts Pay…" at bounding box center [544, 166] width 275 height 162
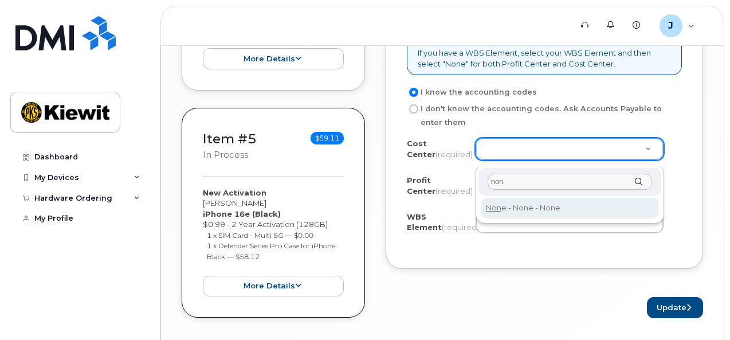
type input "non"
type input "None"
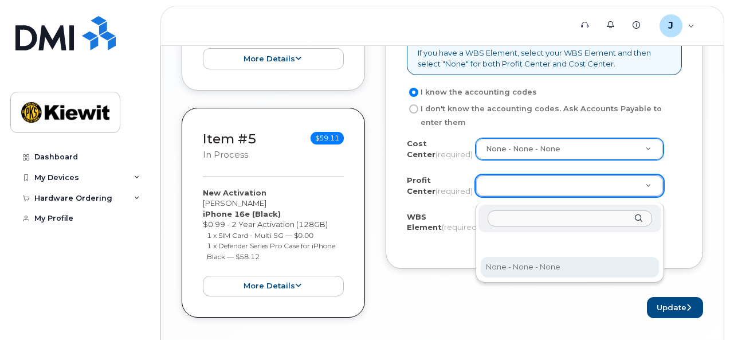
select select "None"
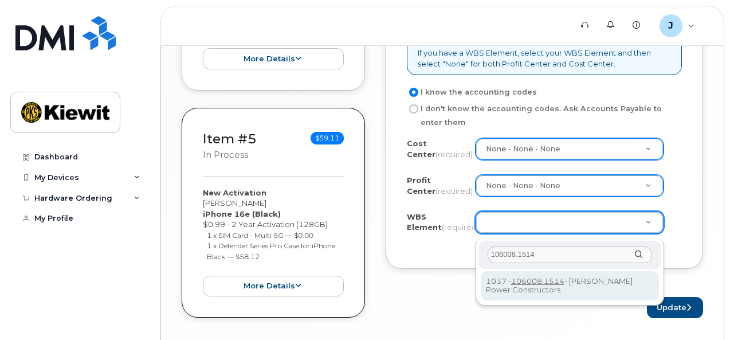
type input "106008.1514"
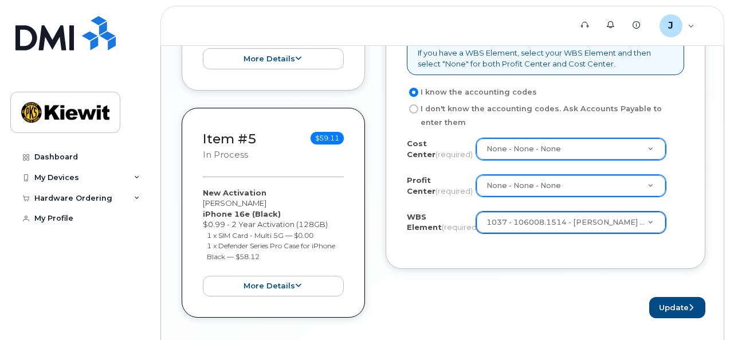
click at [523, 267] on div "Business Unit If you have a Cost Center, select your Cost Center value and then…" at bounding box center [546, 107] width 320 height 323
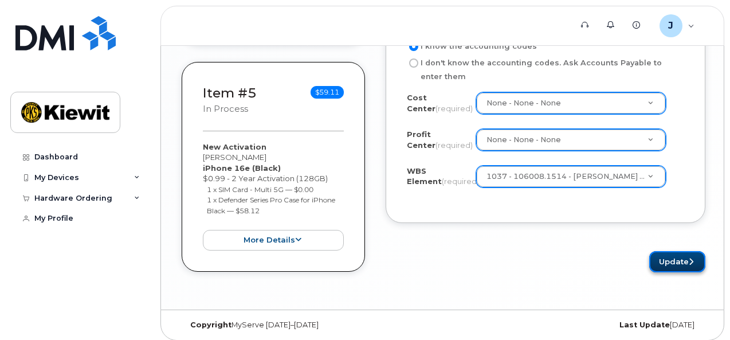
click at [658, 261] on button "Update" at bounding box center [677, 261] width 56 height 21
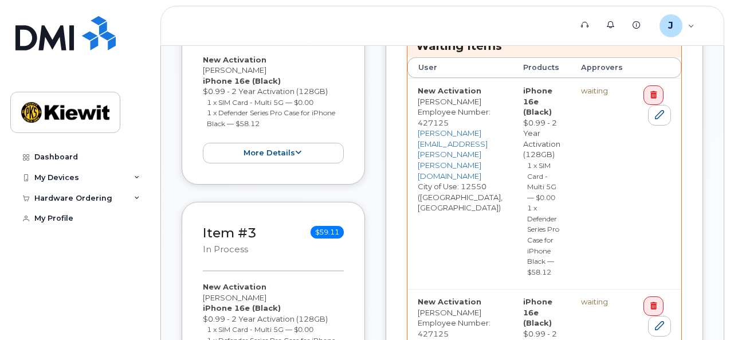
scroll to position [601, 0]
click at [664, 116] on icon at bounding box center [659, 115] width 9 height 9
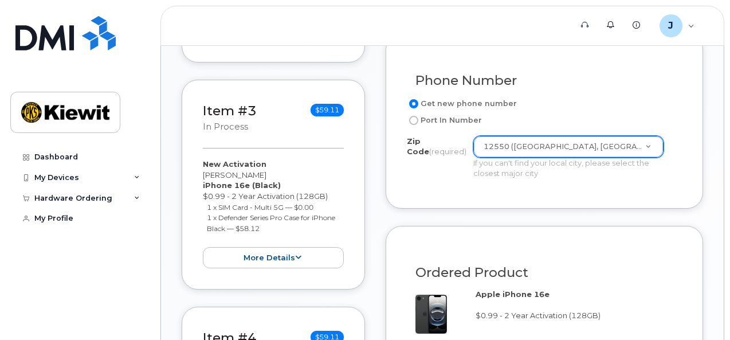
scroll to position [676, 0]
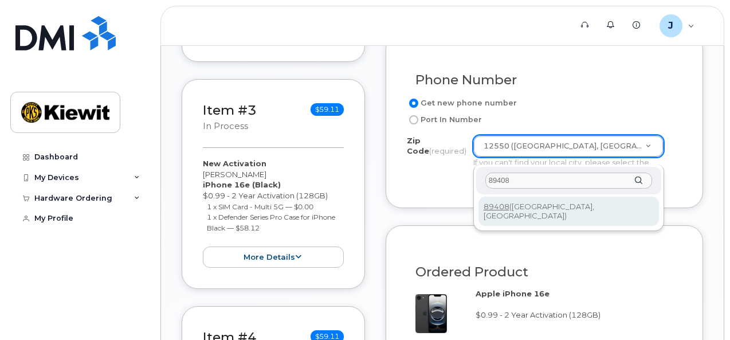
type input "89408"
click at [565, 218] on div "Zip Code (required) 89408 89408 ([GEOGRAPHIC_DATA], [GEOGRAPHIC_DATA])" at bounding box center [568, 198] width 191 height 66
type input "89408 ([GEOGRAPHIC_DATA], [GEOGRAPHIC_DATA])"
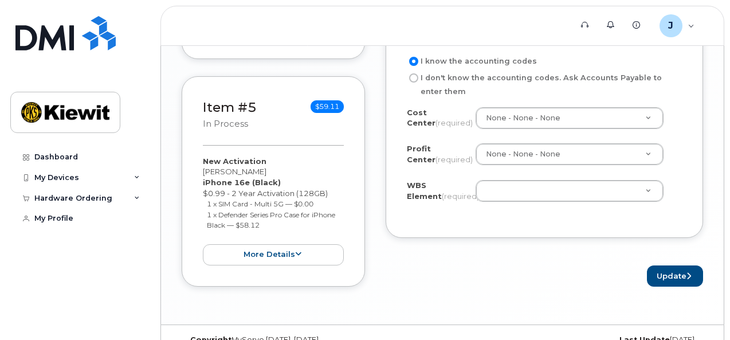
scroll to position [1148, 0]
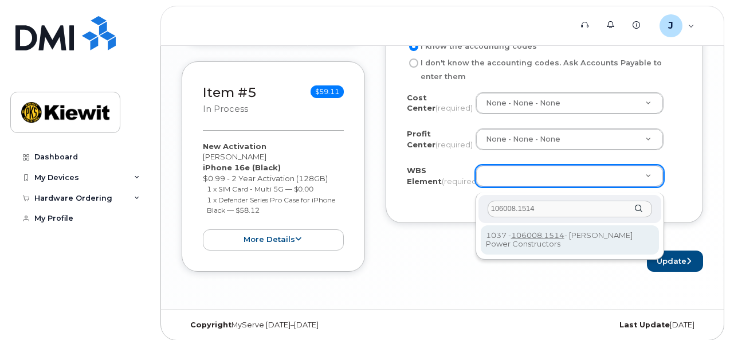
type input "106008.1514"
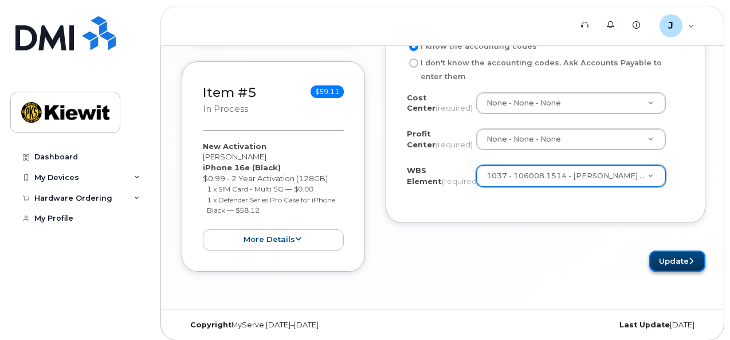
click at [653, 259] on button "Update" at bounding box center [677, 260] width 56 height 21
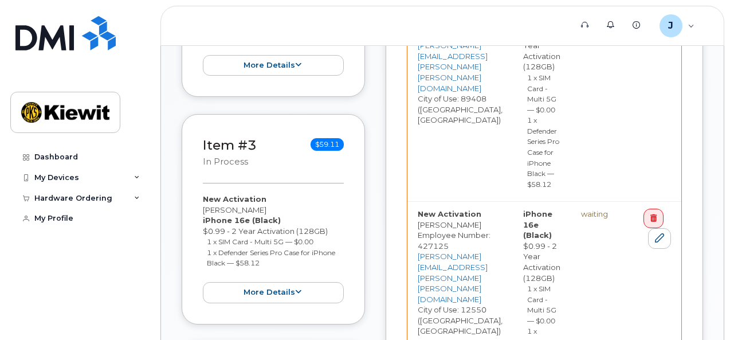
scroll to position [697, 0]
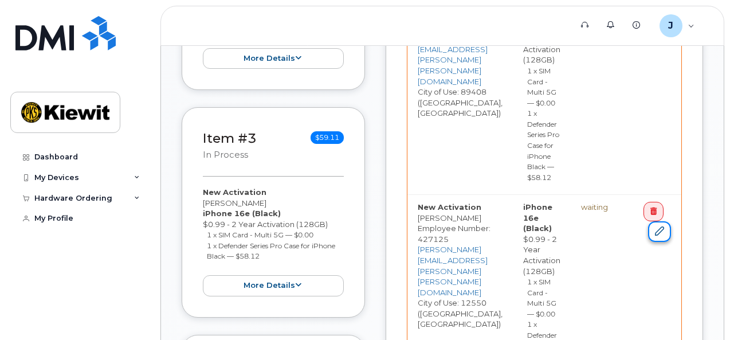
click at [664, 228] on icon at bounding box center [659, 230] width 9 height 9
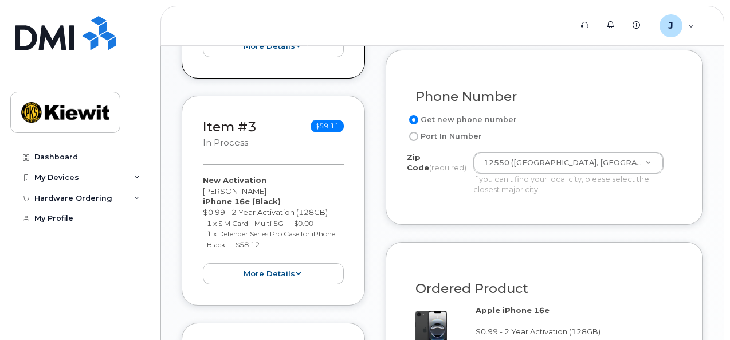
scroll to position [699, 0]
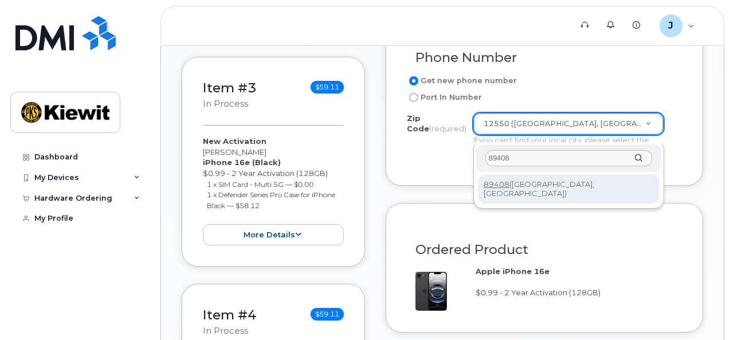
type input "89408"
type input "89408 (Fernley, NV)"
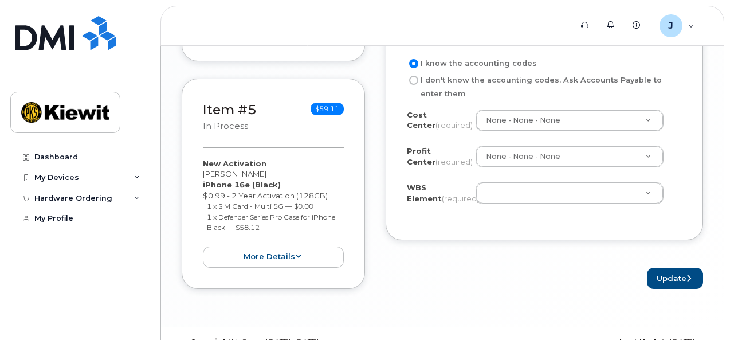
scroll to position [1132, 0]
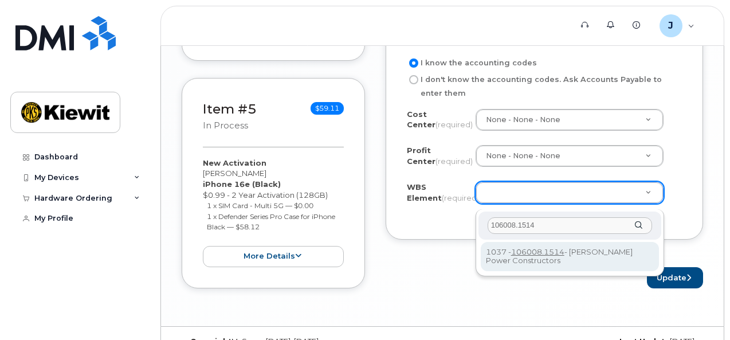
type input "106008.1514"
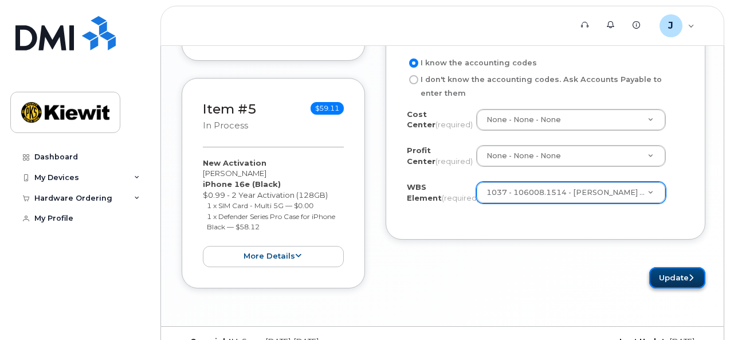
click at [672, 281] on button "Update" at bounding box center [677, 277] width 56 height 21
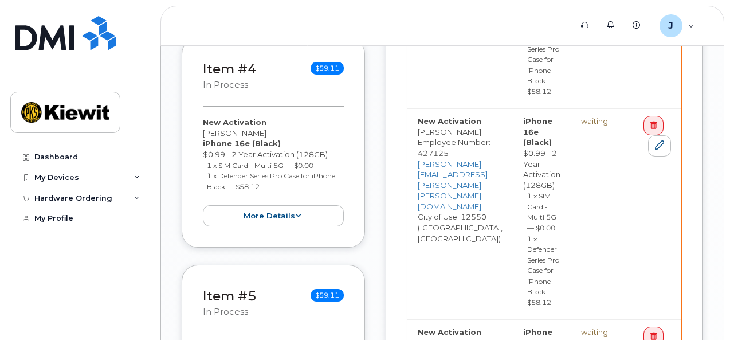
scroll to position [995, 0]
click at [664, 140] on icon at bounding box center [659, 144] width 9 height 9
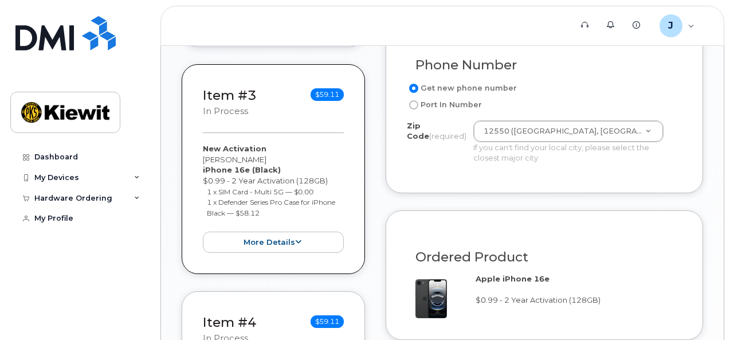
scroll to position [692, 0]
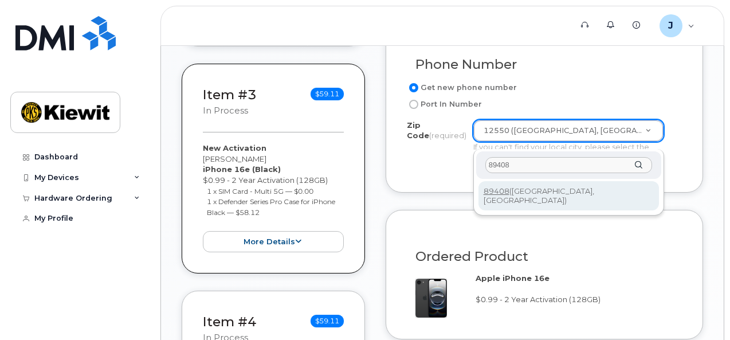
type input "89408"
type input "89408 (Fernley, NV)"
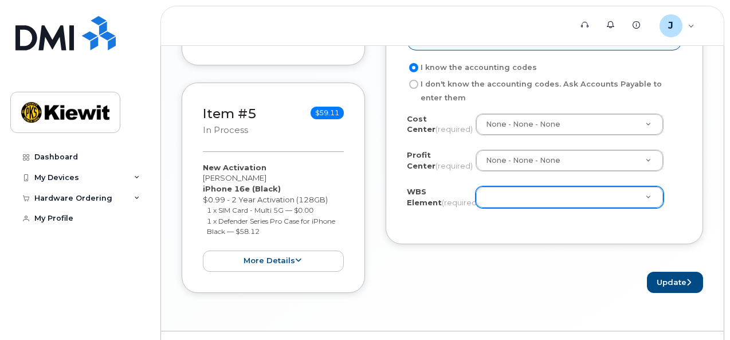
scroll to position [1127, 0]
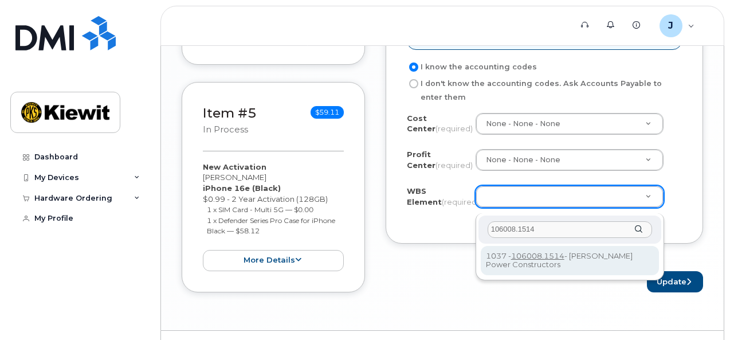
type input "106008.1514"
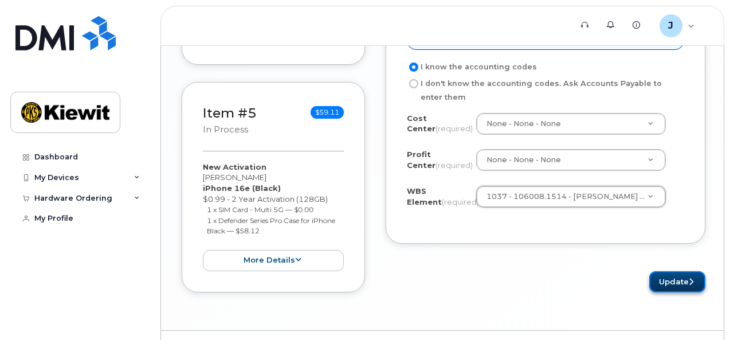
click at [668, 286] on button "Update" at bounding box center [677, 281] width 56 height 21
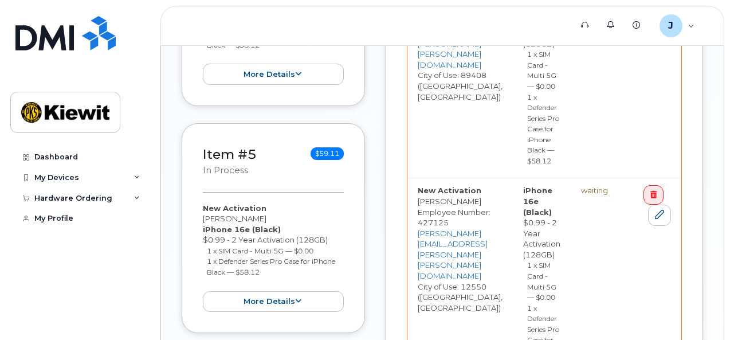
scroll to position [1147, 0]
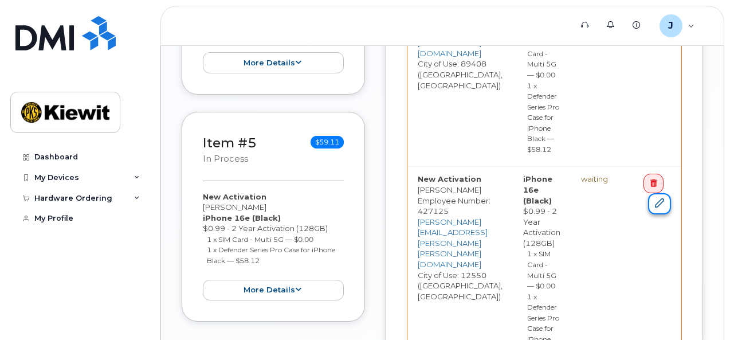
click at [671, 207] on link at bounding box center [659, 203] width 23 height 21
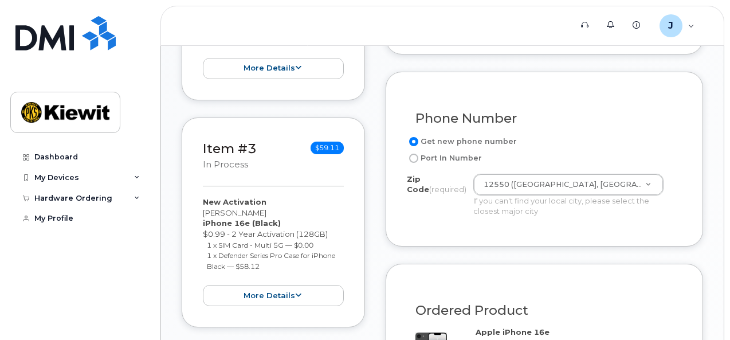
scroll to position [647, 0]
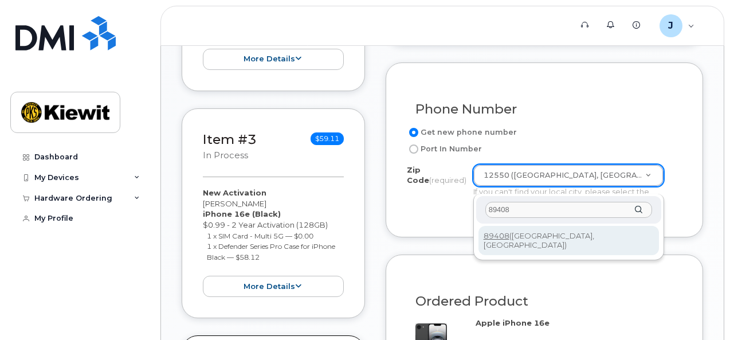
type input "89408"
type input "89408 ([GEOGRAPHIC_DATA], [GEOGRAPHIC_DATA])"
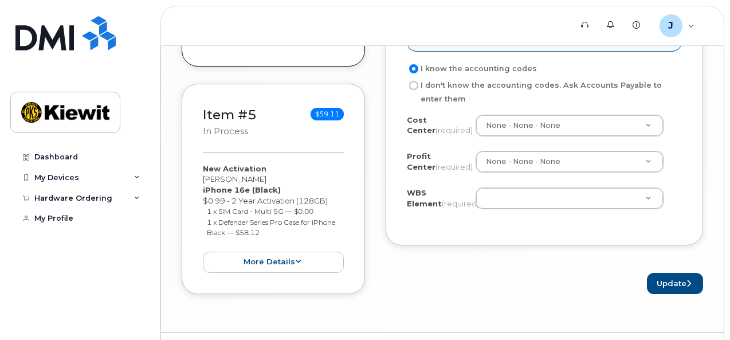
scroll to position [1126, 0]
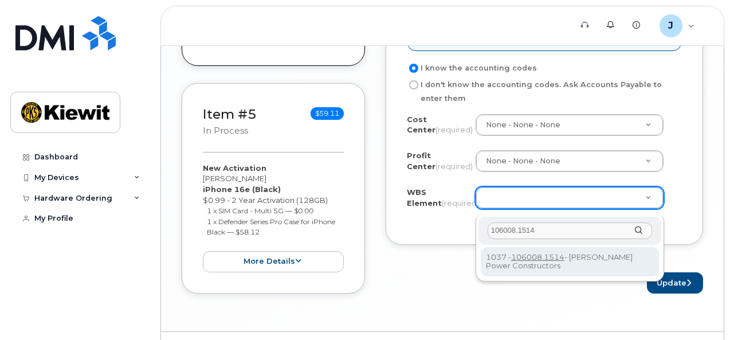
type input "106008.1514"
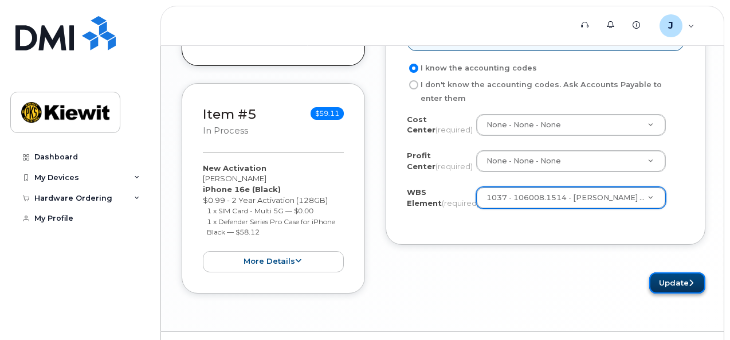
click at [659, 286] on button "Update" at bounding box center [677, 282] width 56 height 21
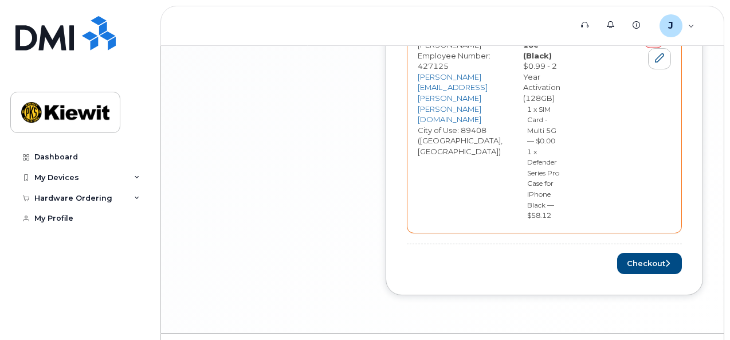
scroll to position [1527, 0]
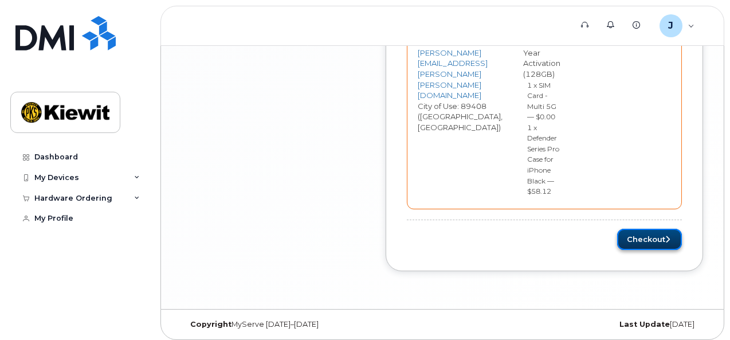
click at [657, 234] on button "Checkout" at bounding box center [649, 239] width 65 height 21
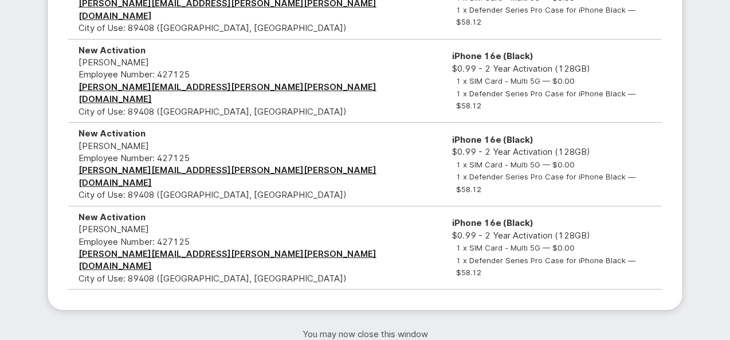
scroll to position [320, 0]
